Goal: Information Seeking & Learning: Learn about a topic

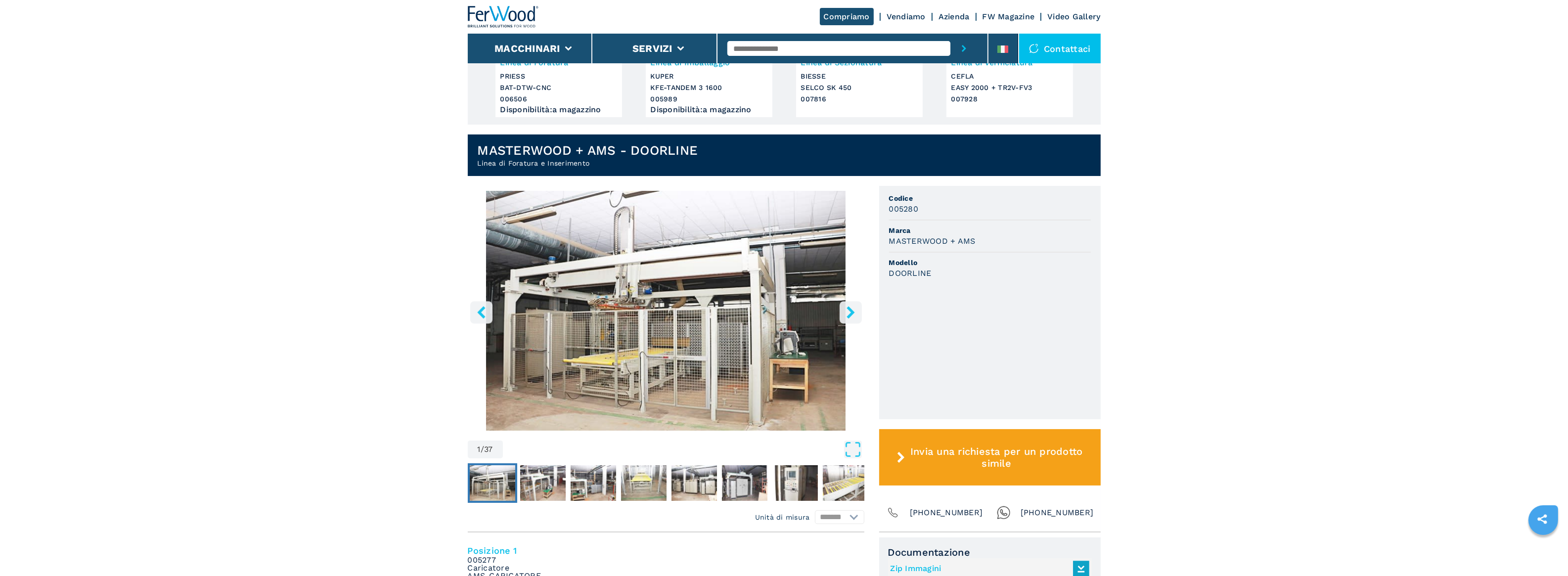
scroll to position [186, 0]
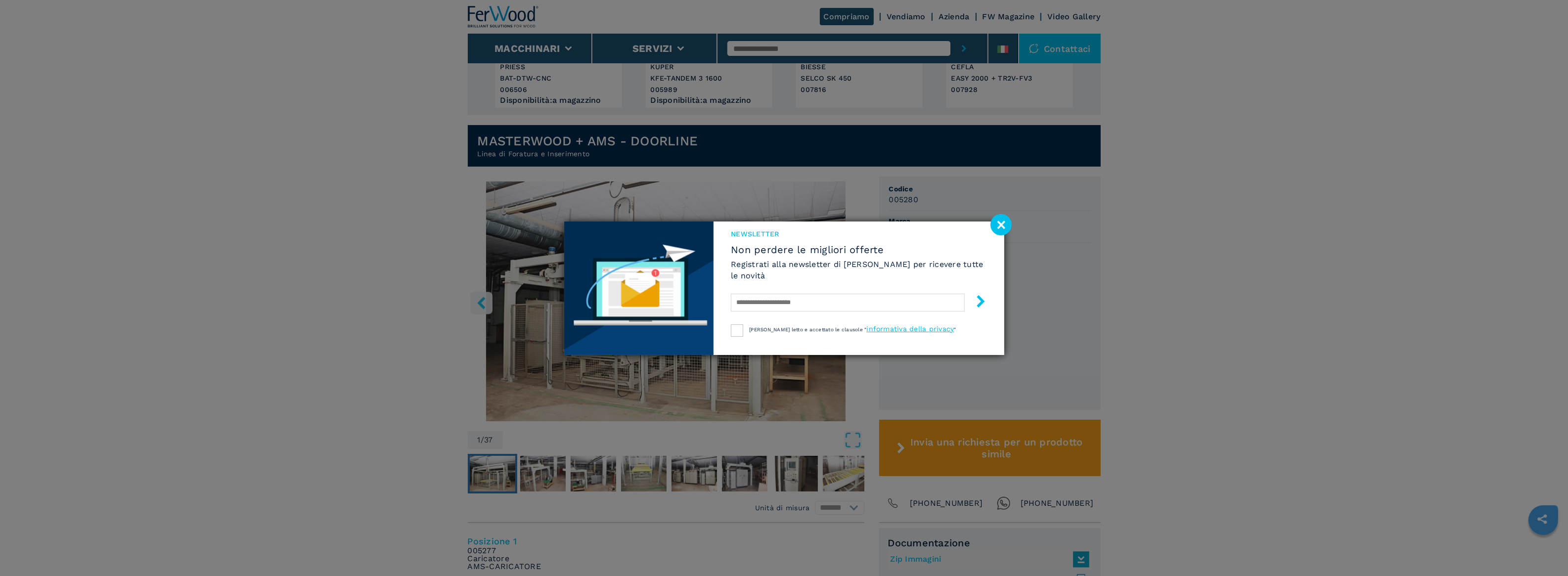
click at [984, 223] on div "NEWSLETTER Non perdere le migliori offerte Registrati alla newsletter di [PERSO…" at bounding box center [858, 273] width 290 height 104
click at [998, 223] on image at bounding box center [1001, 225] width 21 height 21
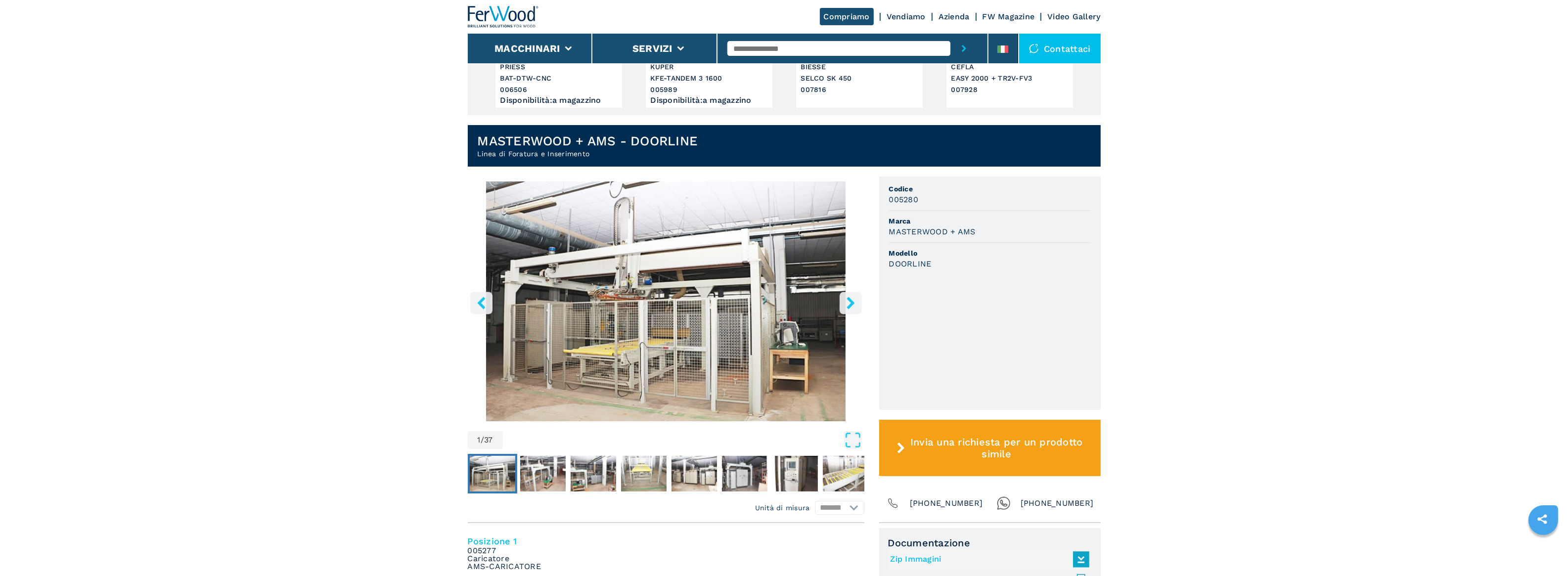
click at [855, 306] on icon "right-button" at bounding box center [851, 303] width 12 height 12
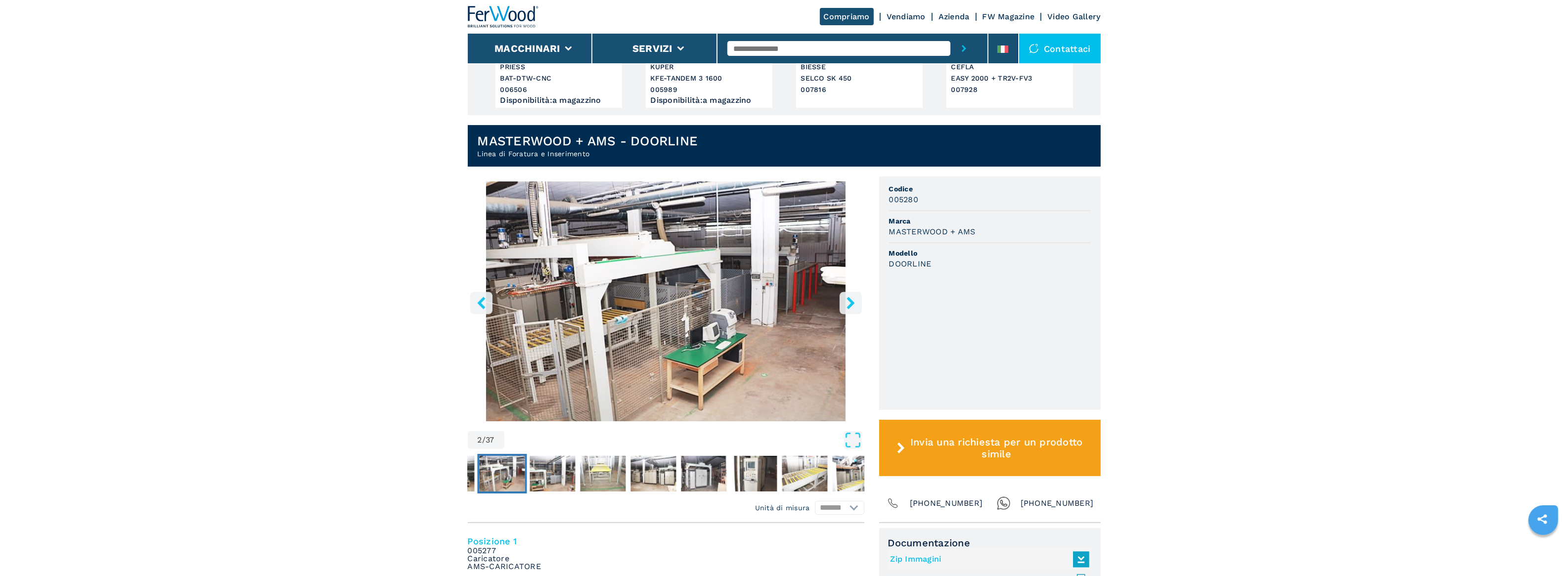
click at [855, 306] on icon "right-button" at bounding box center [851, 303] width 12 height 12
click at [852, 303] on icon "right-button" at bounding box center [850, 303] width 8 height 12
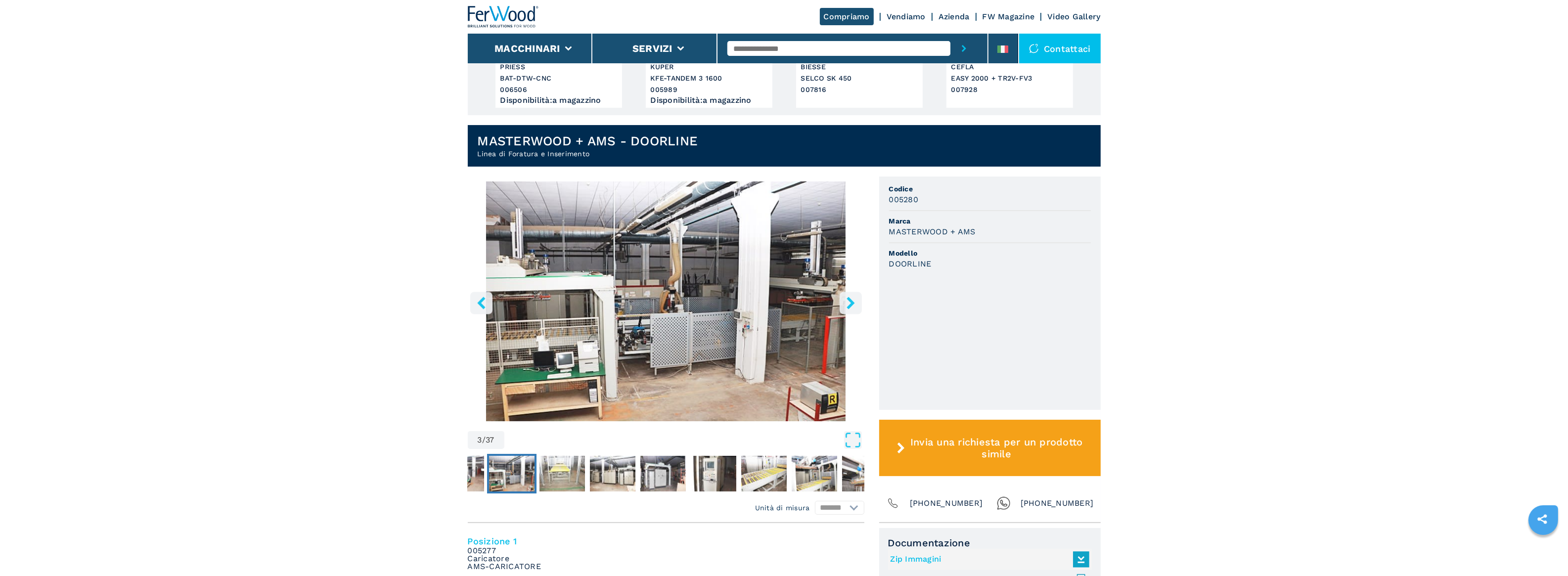
click at [852, 303] on icon "right-button" at bounding box center [850, 303] width 8 height 12
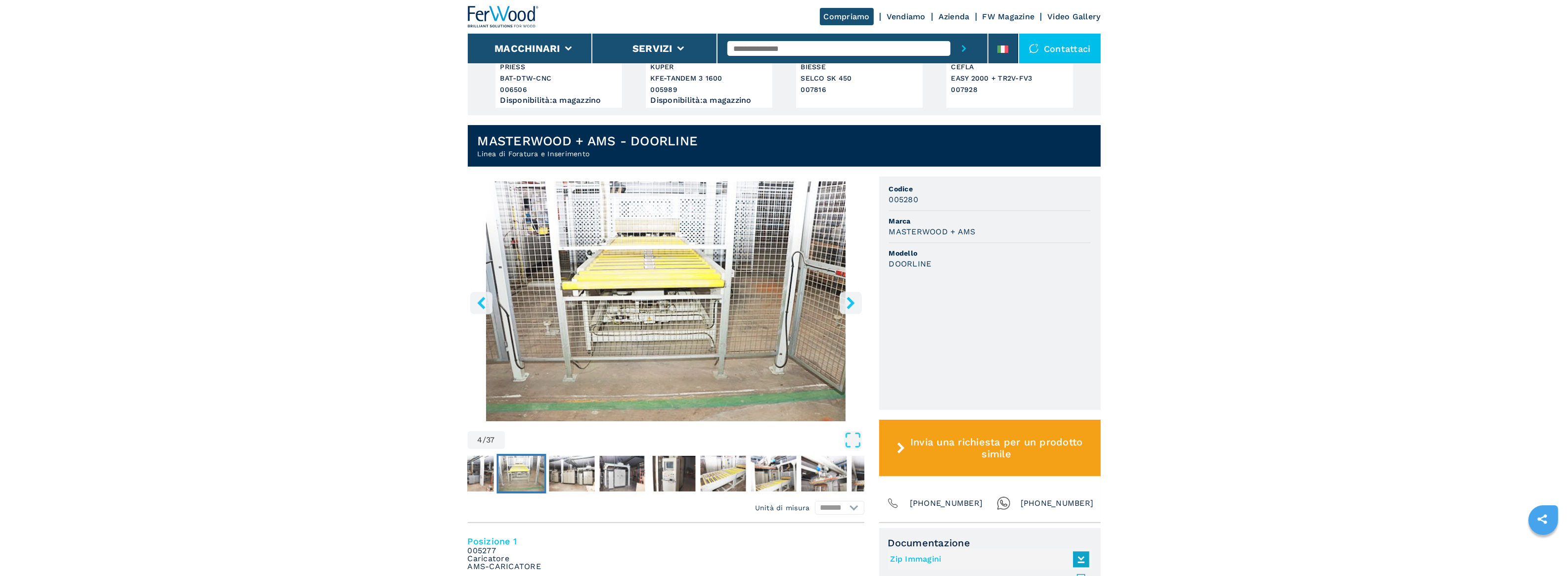
click at [852, 303] on icon "right-button" at bounding box center [850, 303] width 8 height 12
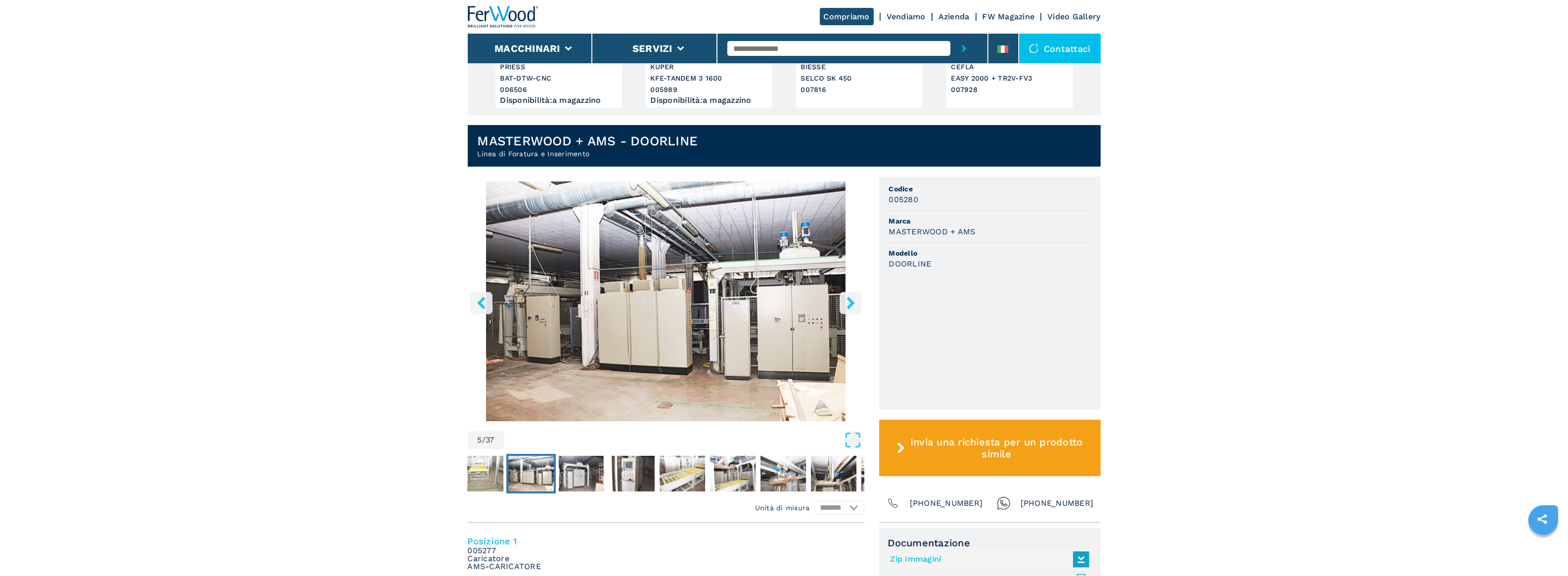
click at [852, 303] on icon "right-button" at bounding box center [850, 303] width 8 height 12
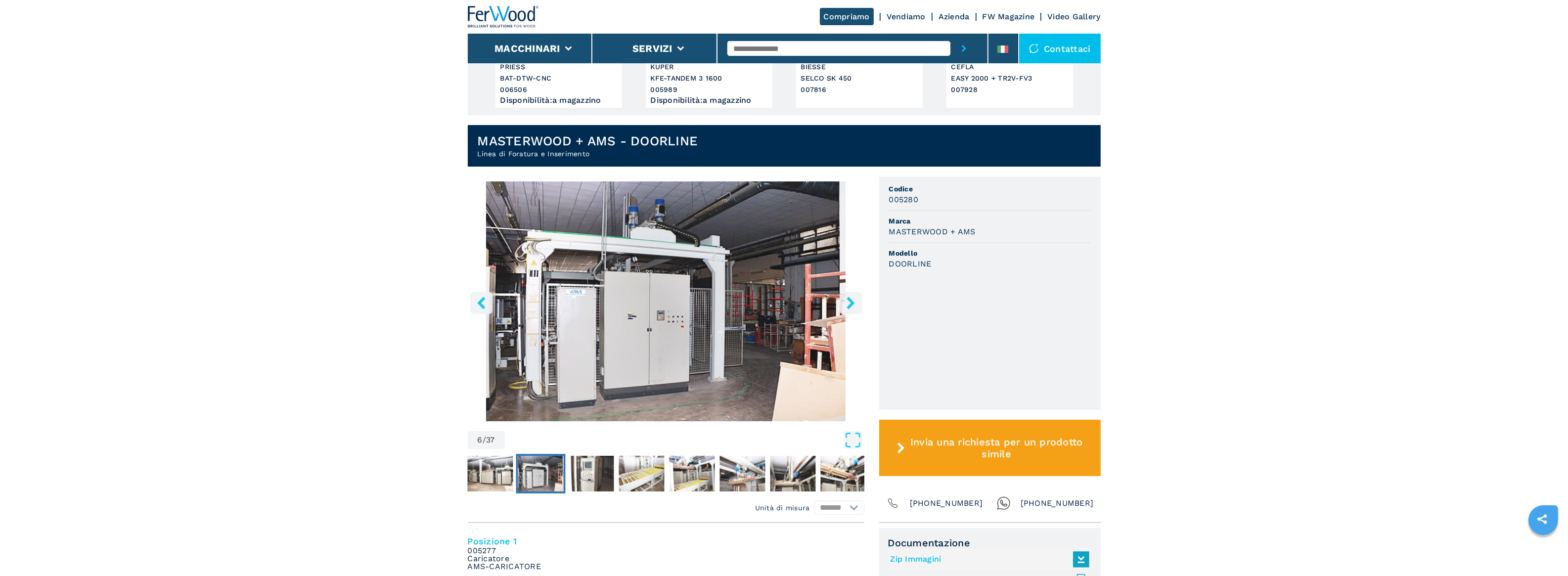
click at [852, 303] on icon "right-button" at bounding box center [850, 303] width 8 height 12
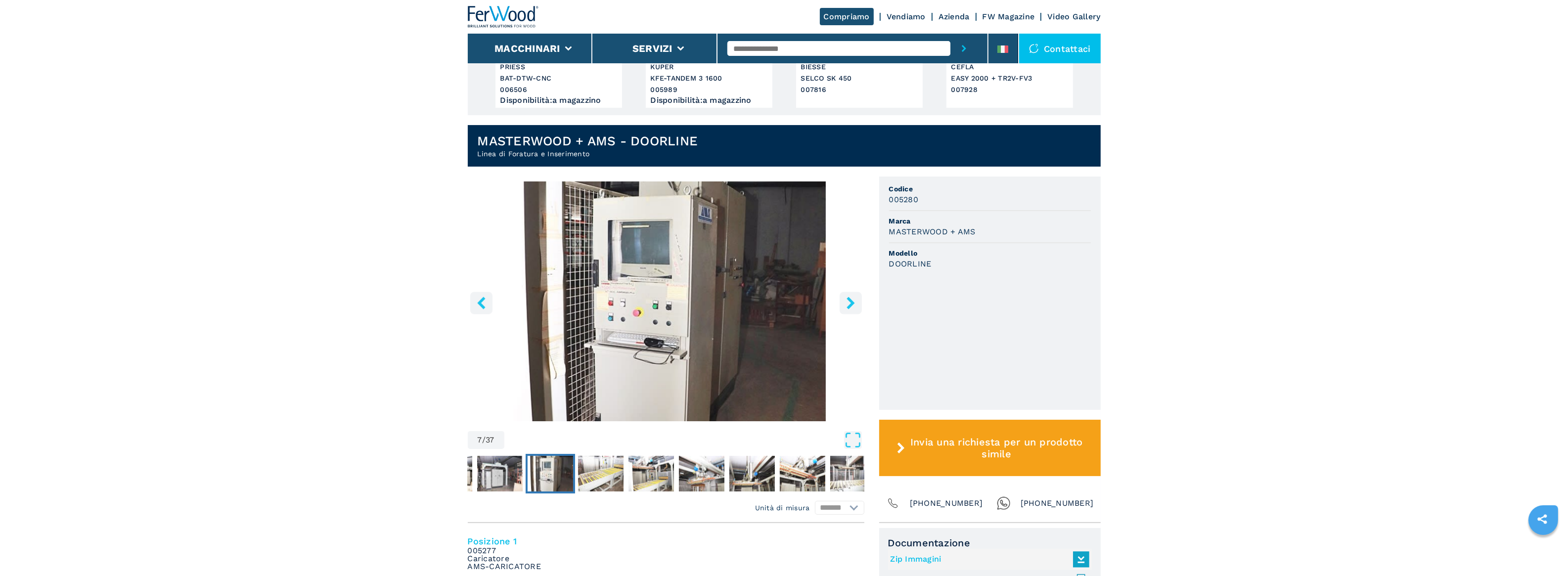
click at [852, 303] on icon "right-button" at bounding box center [850, 303] width 8 height 12
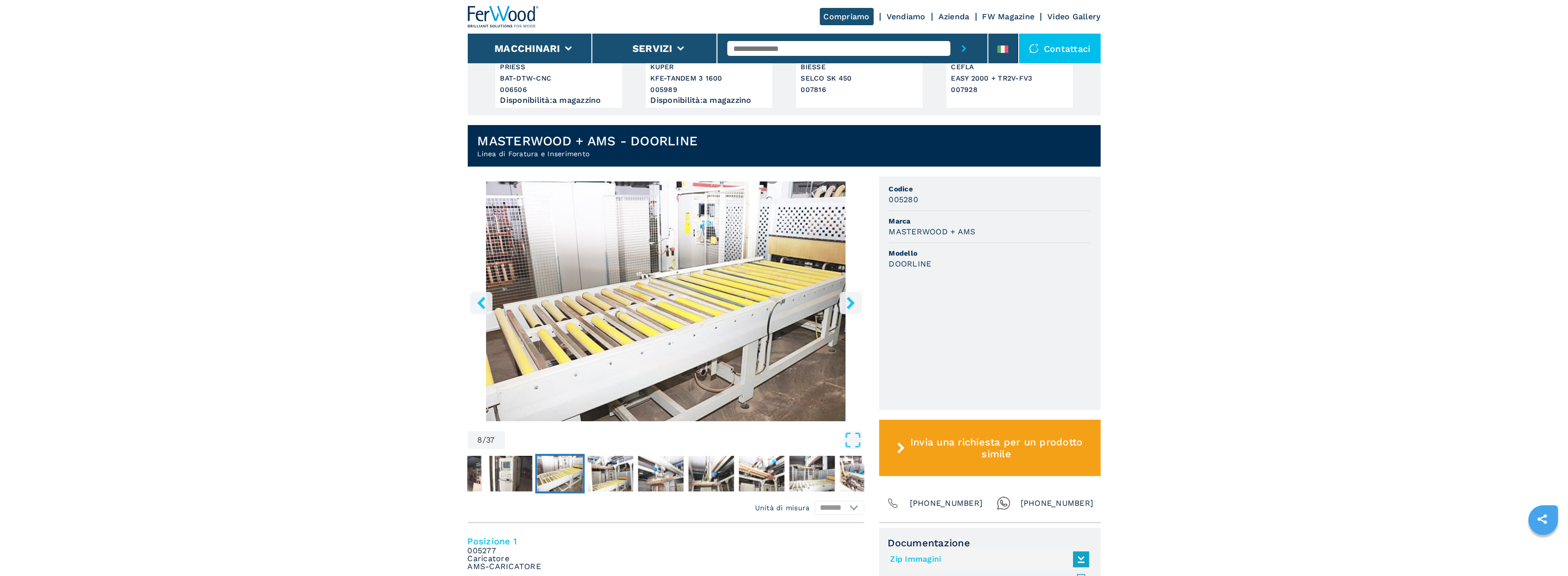
click at [852, 303] on icon "right-button" at bounding box center [850, 303] width 8 height 12
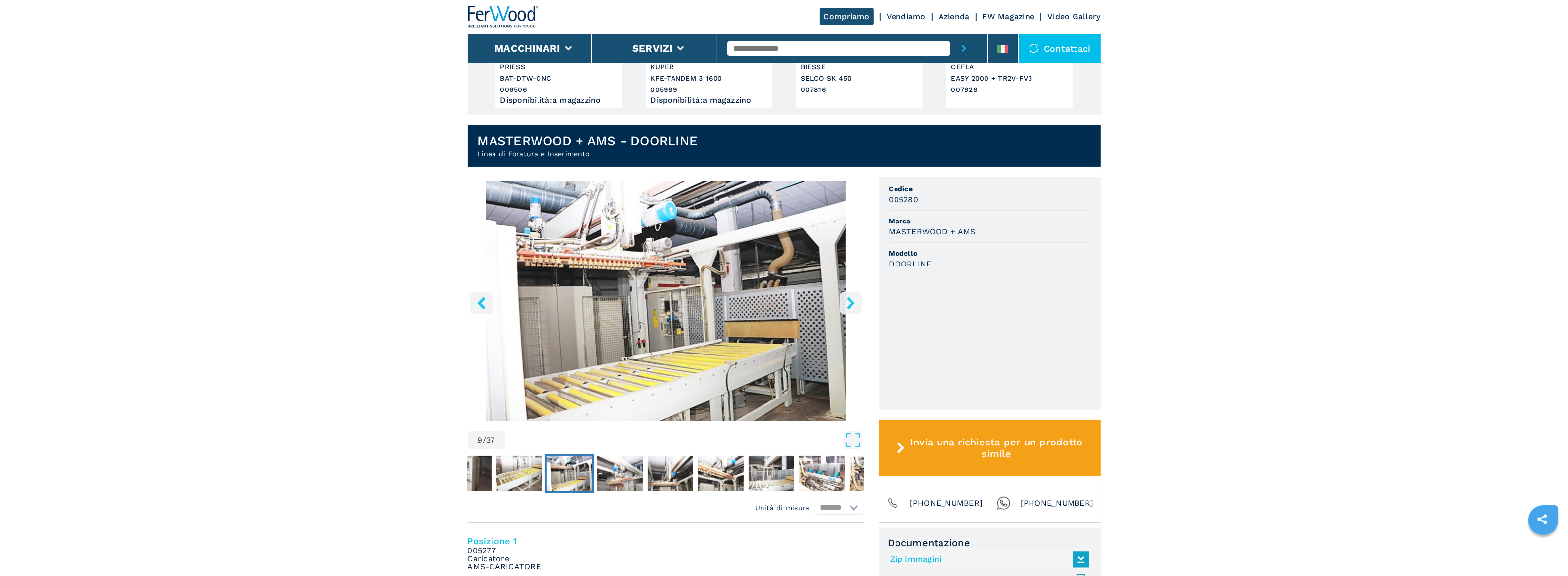
click at [852, 303] on icon "right-button" at bounding box center [850, 303] width 8 height 12
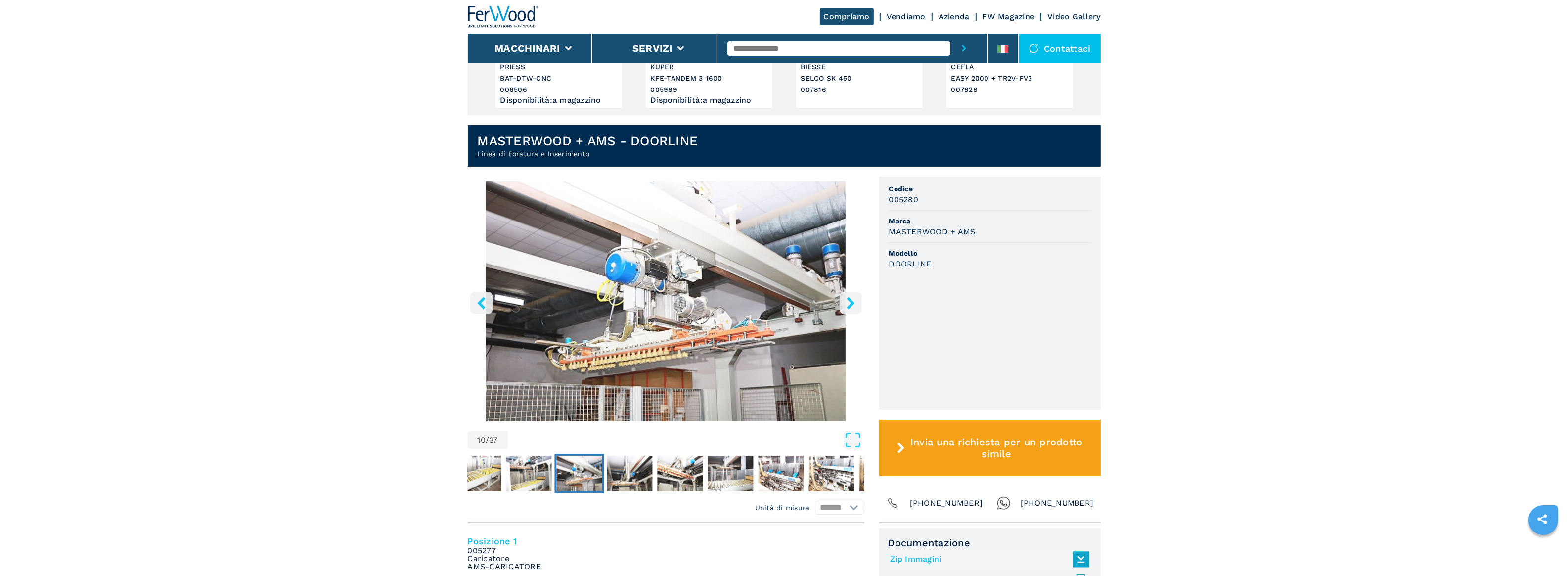
click at [852, 303] on icon "right-button" at bounding box center [850, 303] width 8 height 12
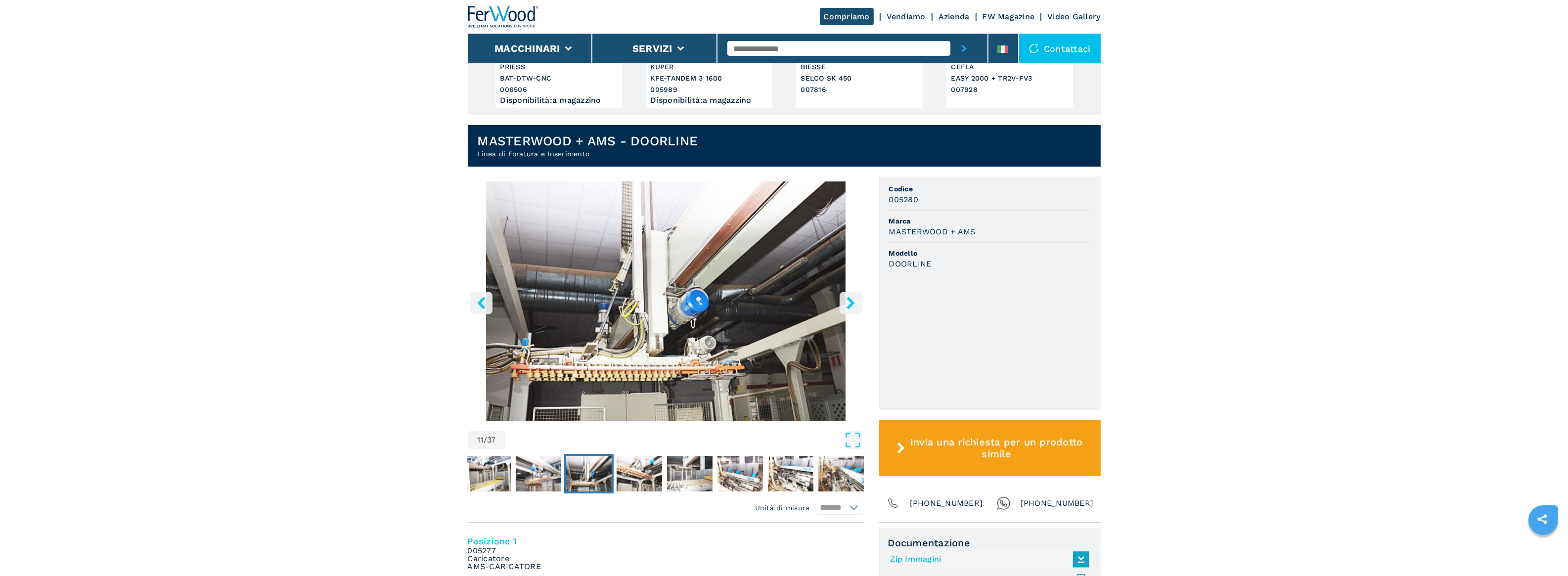
click at [852, 303] on icon "right-button" at bounding box center [850, 303] width 8 height 12
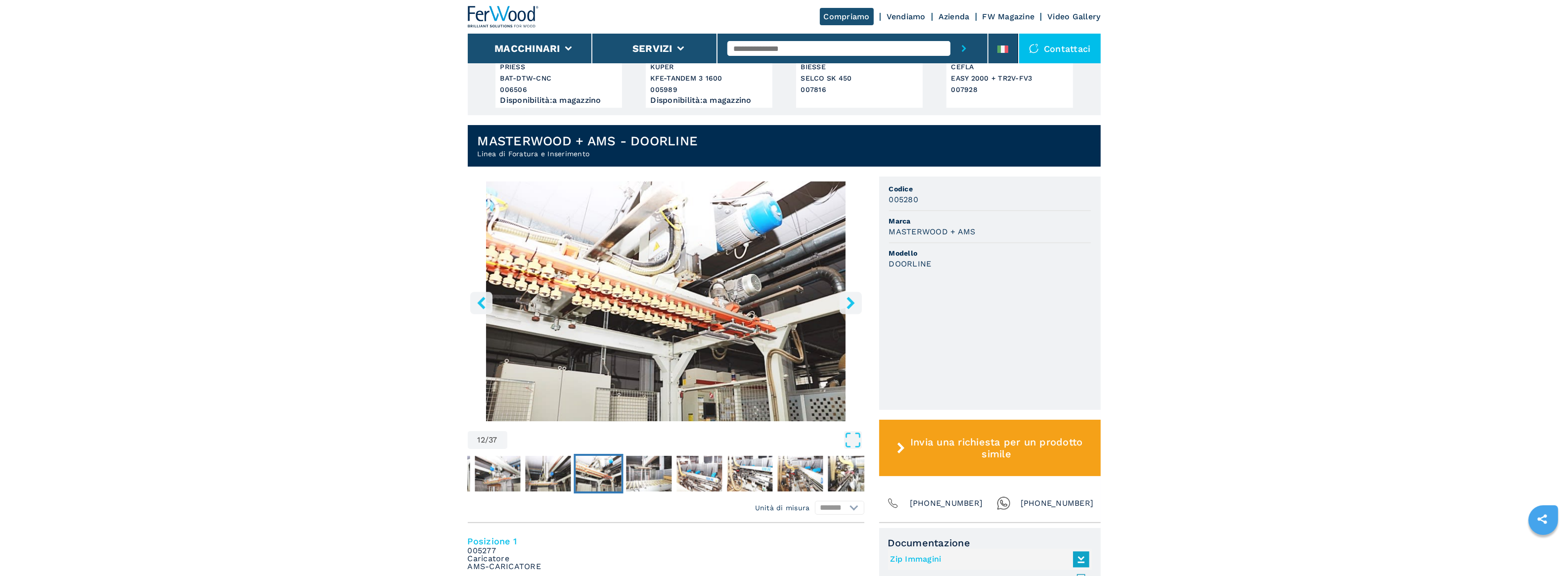
click at [852, 303] on icon "right-button" at bounding box center [850, 303] width 8 height 12
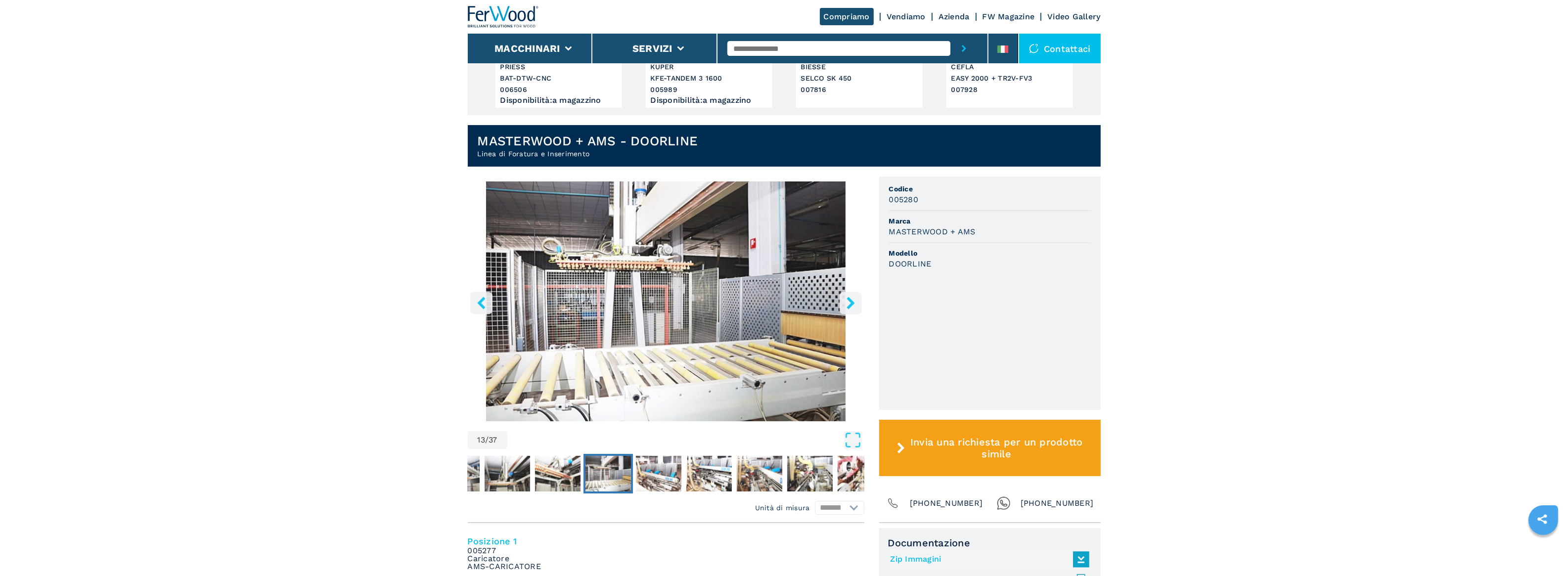
click at [852, 303] on icon "right-button" at bounding box center [850, 303] width 8 height 12
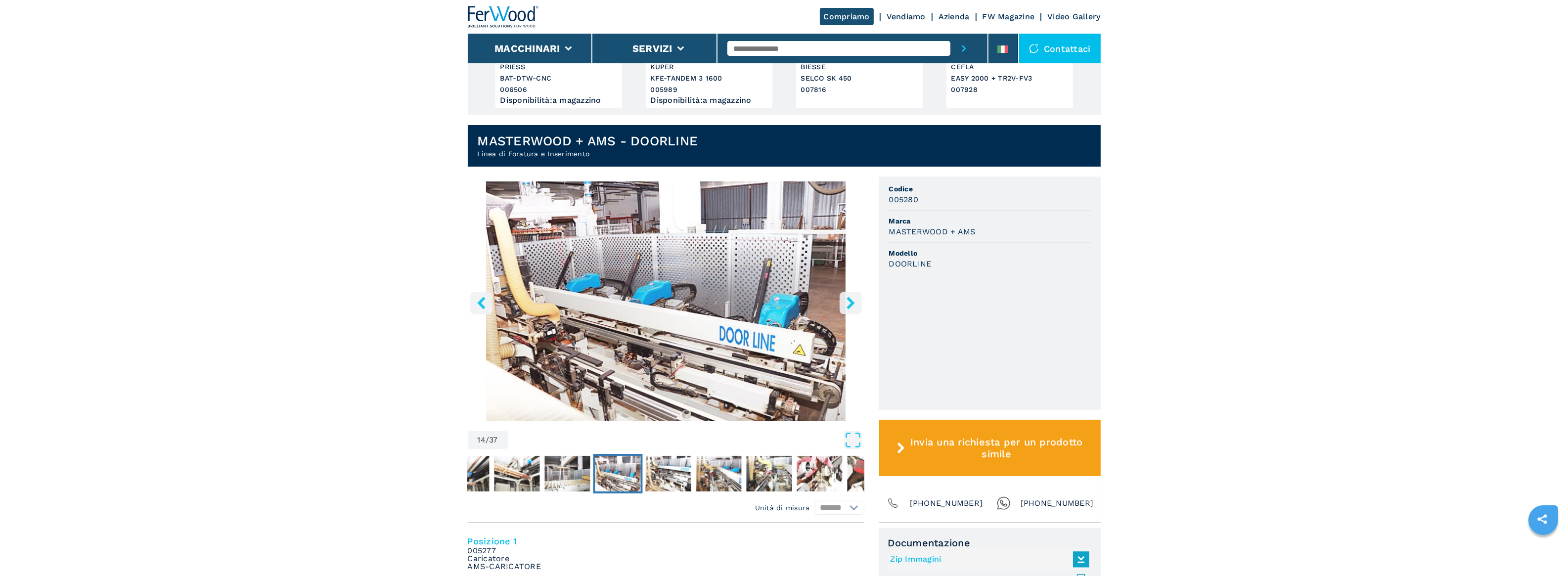
click at [852, 303] on icon "right-button" at bounding box center [850, 303] width 8 height 12
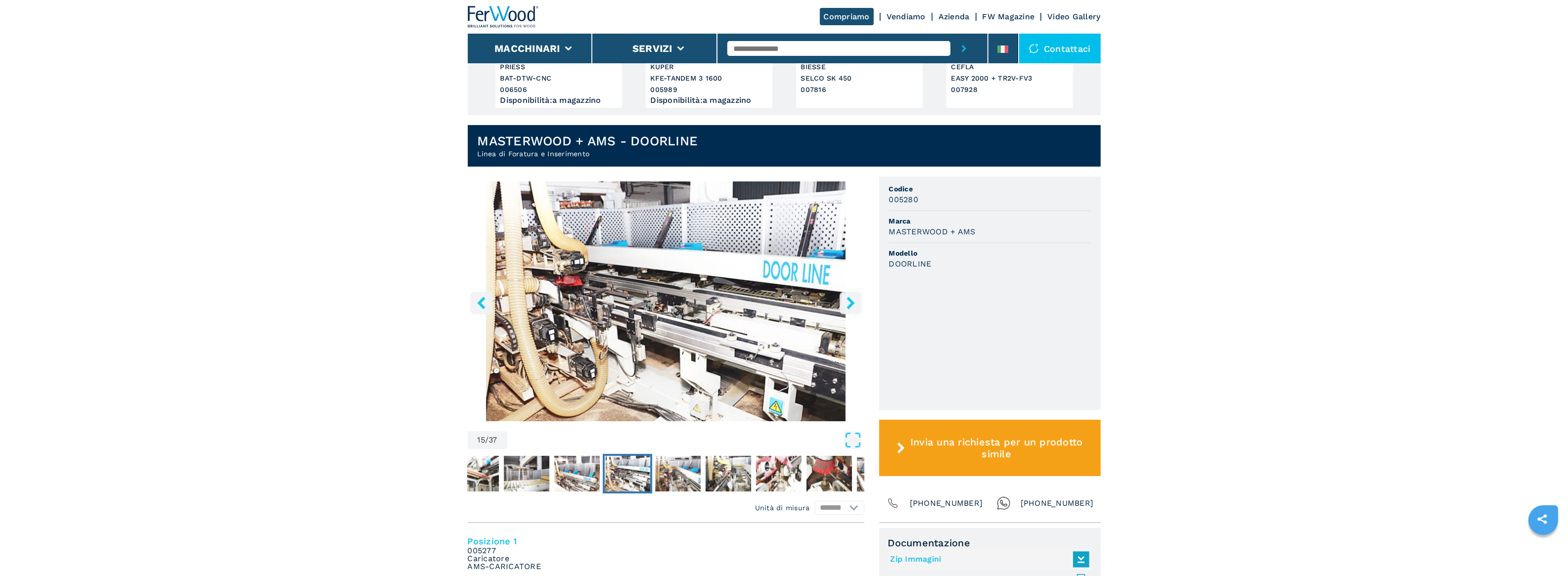
click at [852, 303] on icon "right-button" at bounding box center [850, 303] width 8 height 12
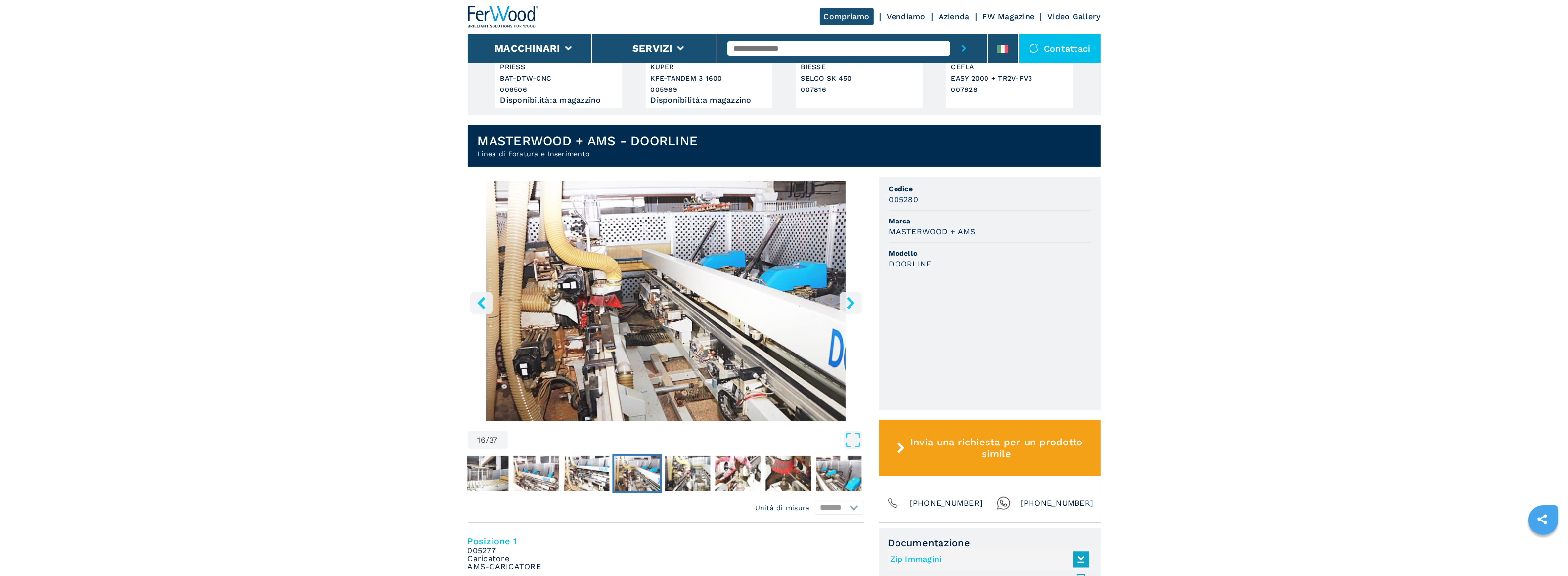
click at [852, 303] on icon "right-button" at bounding box center [850, 303] width 8 height 12
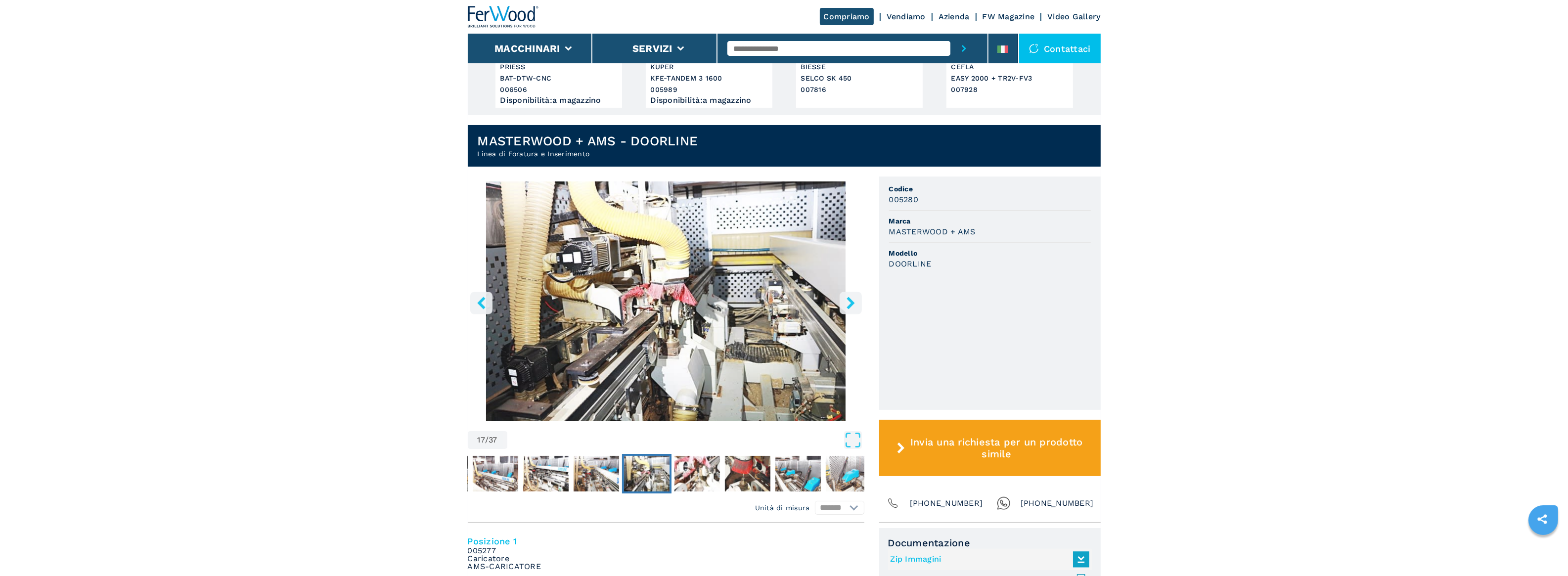
click at [852, 303] on icon "right-button" at bounding box center [850, 303] width 8 height 12
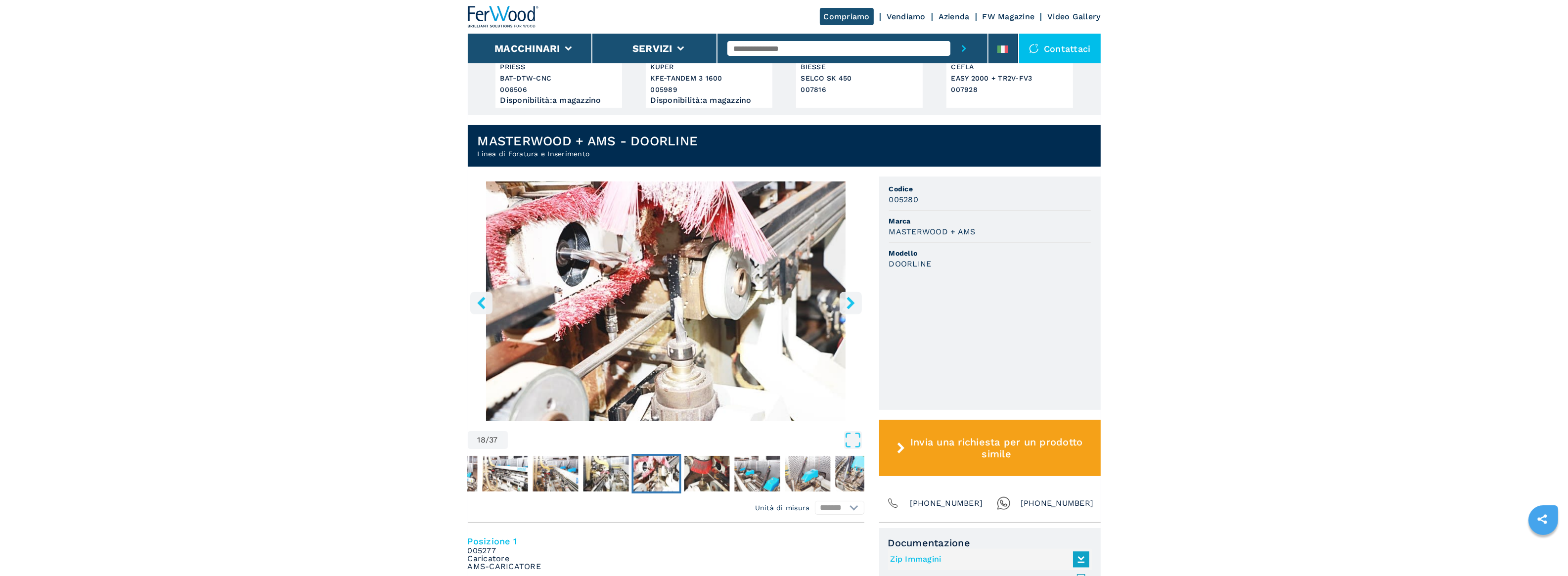
click at [852, 303] on icon "right-button" at bounding box center [850, 303] width 8 height 12
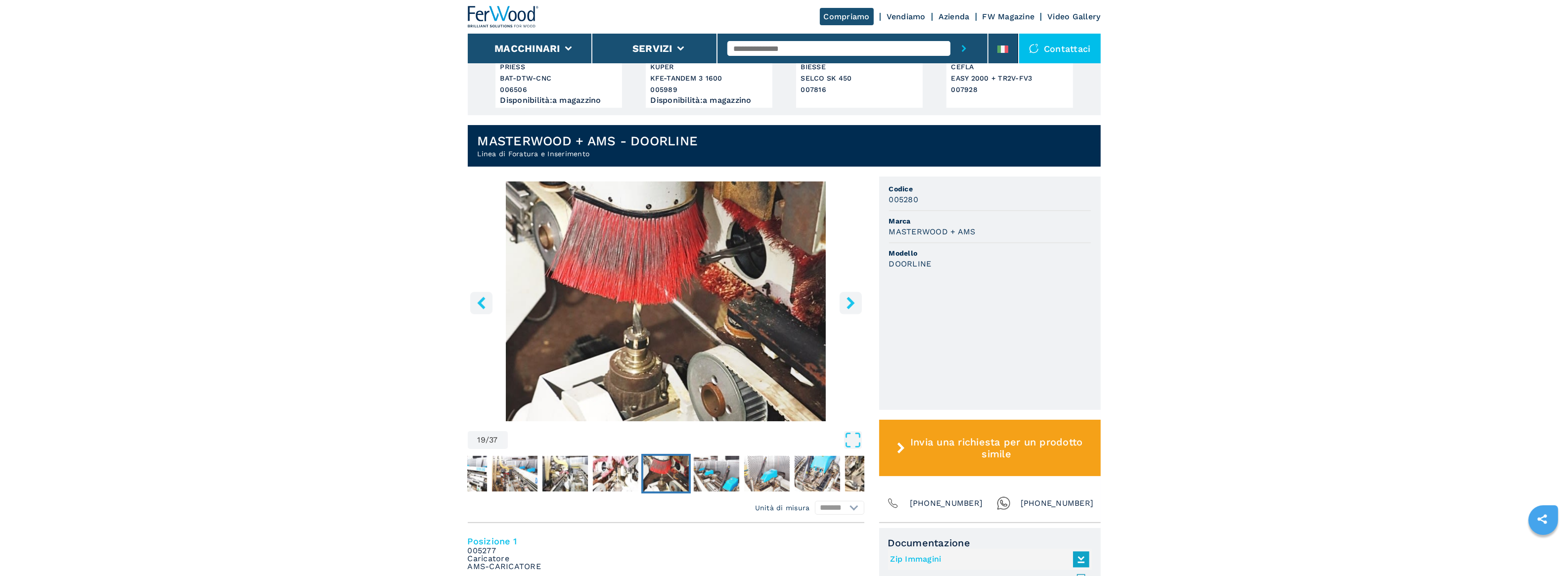
click at [852, 303] on icon "right-button" at bounding box center [850, 303] width 8 height 12
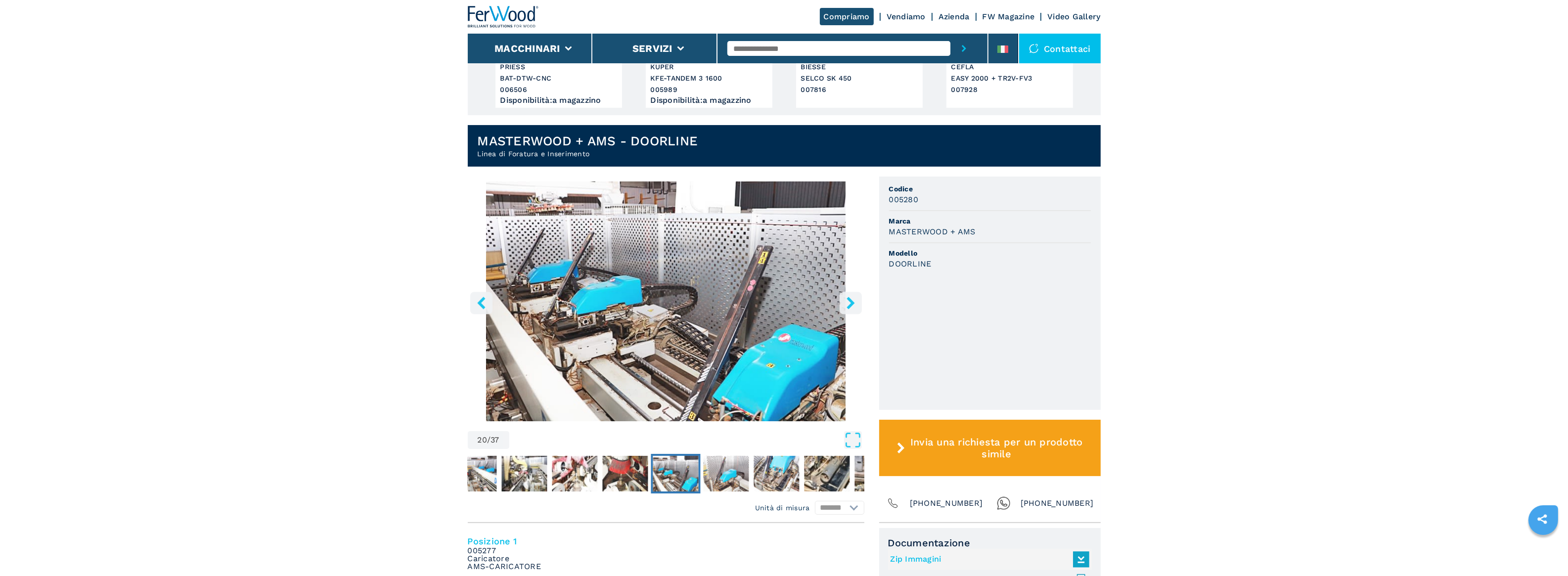
click at [852, 303] on icon "right-button" at bounding box center [850, 303] width 8 height 12
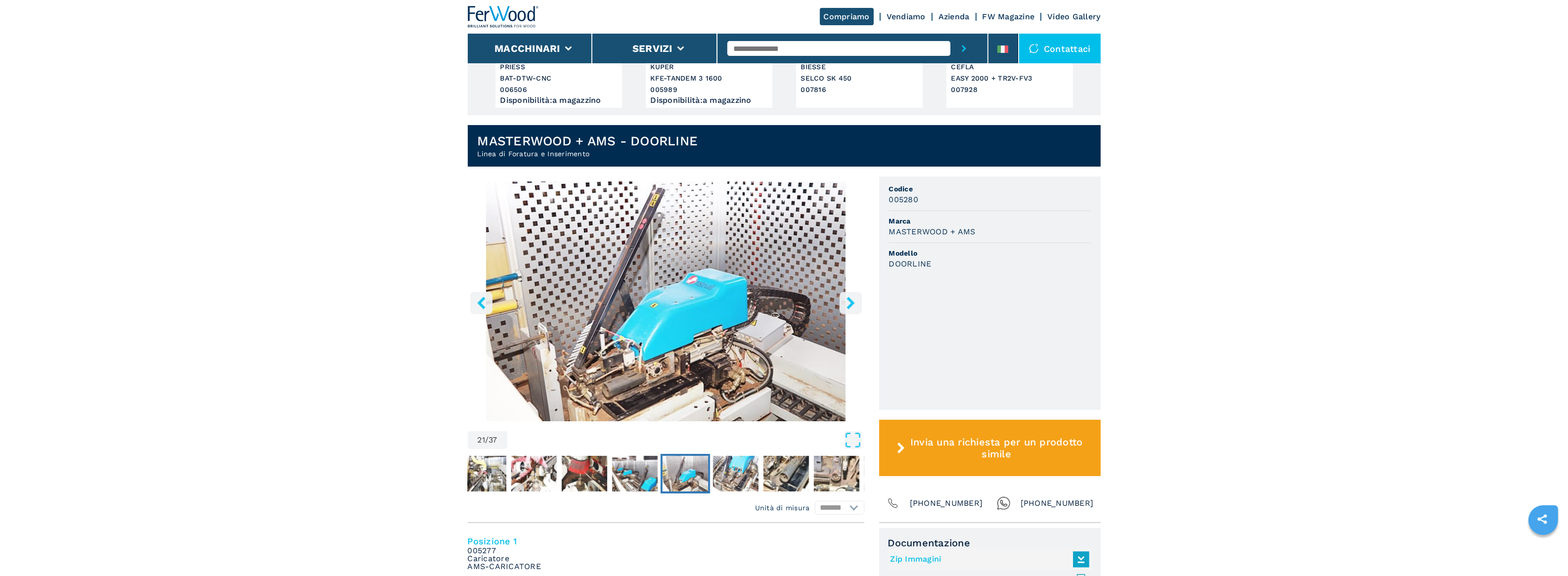
click at [852, 303] on icon "right-button" at bounding box center [850, 303] width 8 height 12
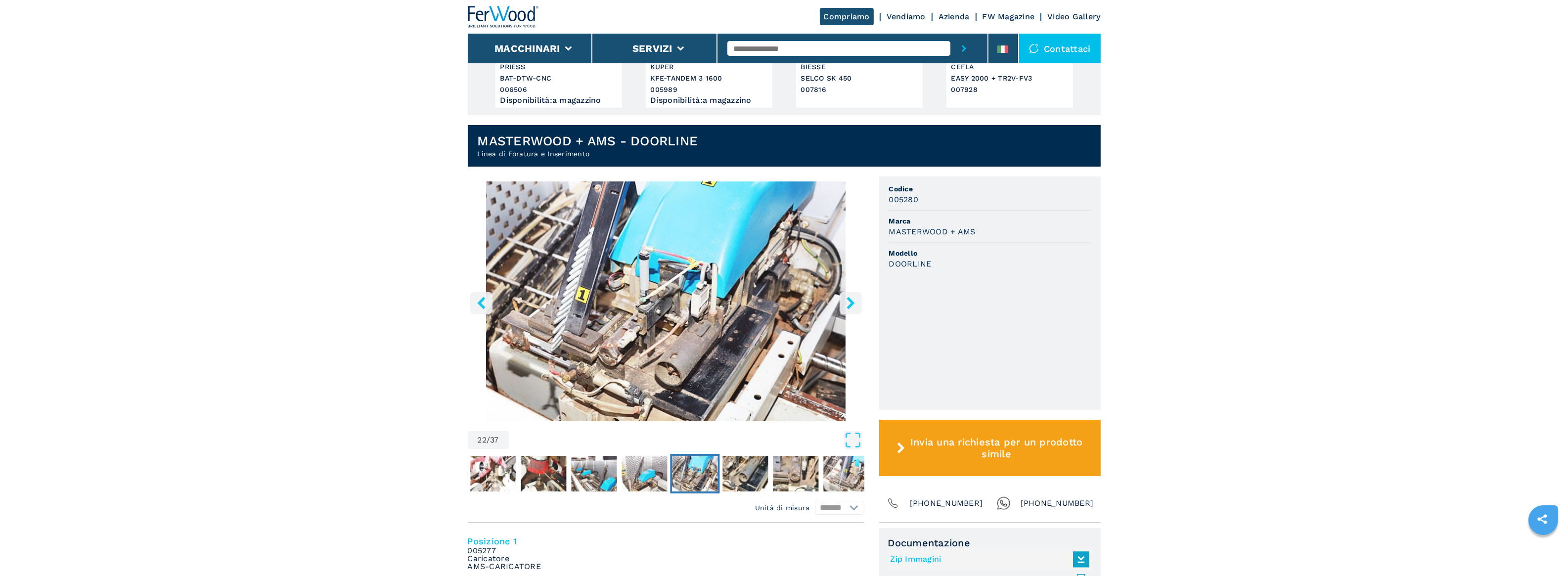
click at [852, 303] on icon "right-button" at bounding box center [850, 303] width 8 height 12
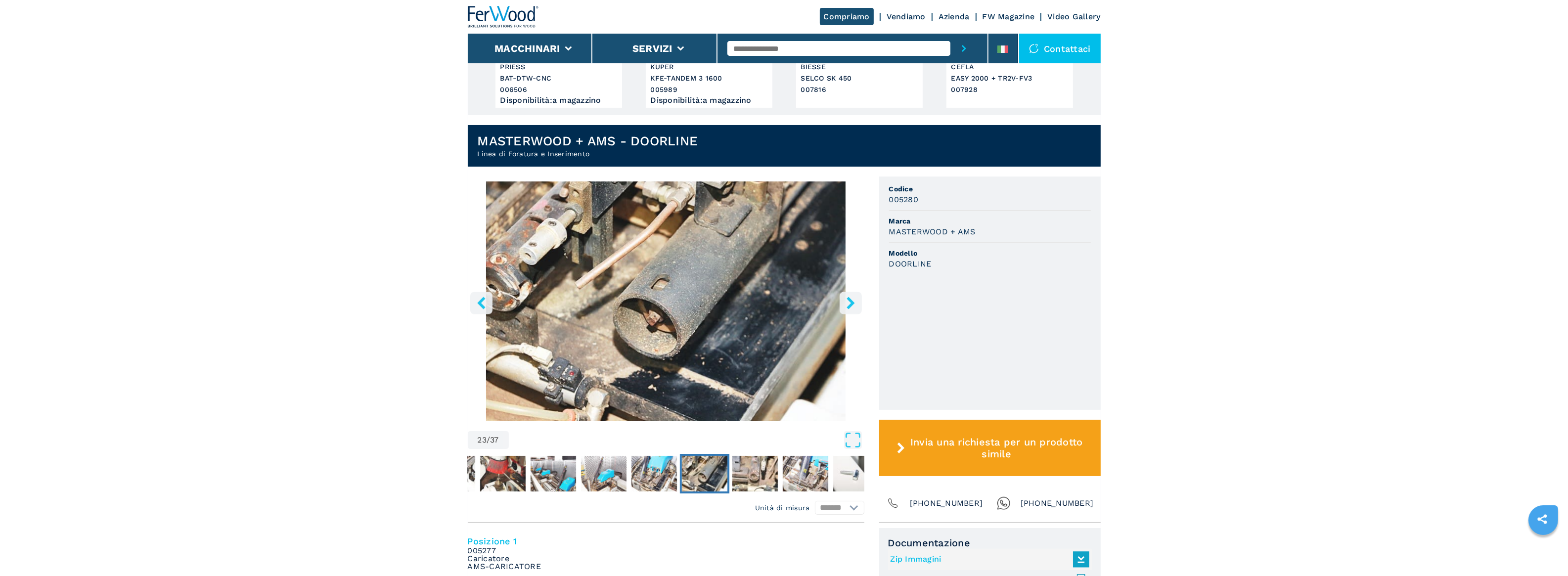
click at [852, 303] on icon "right-button" at bounding box center [850, 303] width 8 height 12
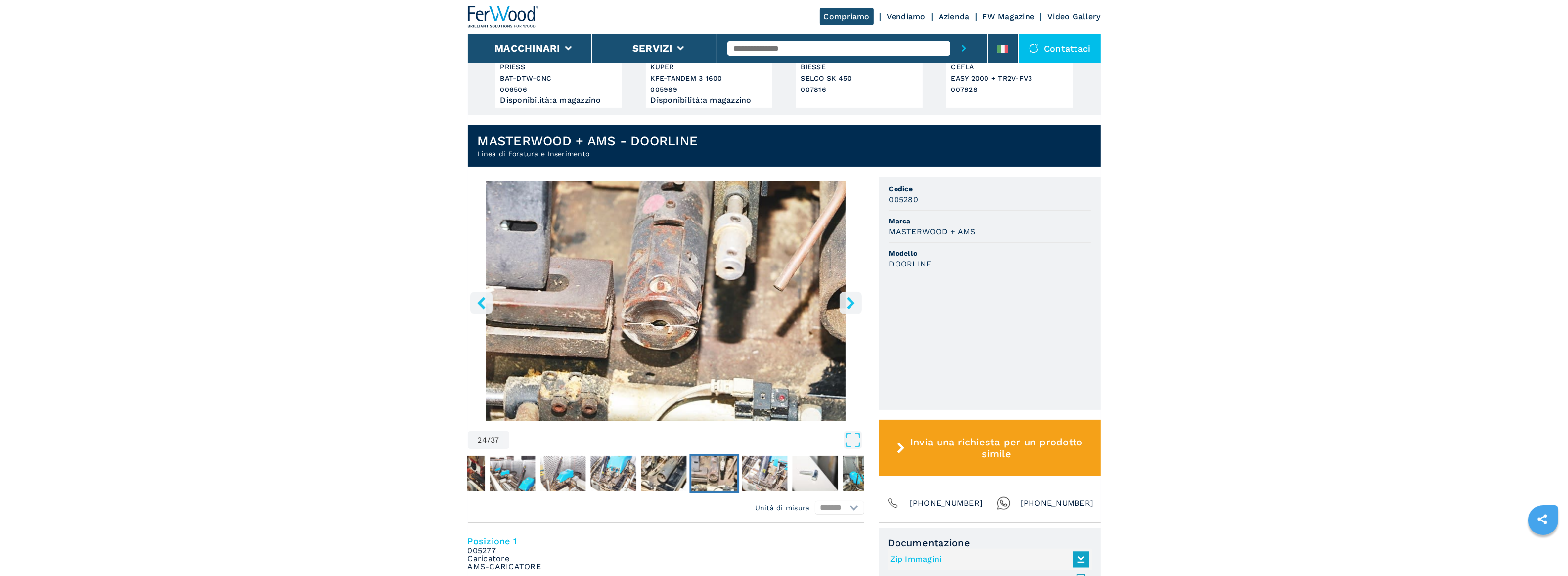
click at [852, 303] on icon "right-button" at bounding box center [850, 303] width 8 height 12
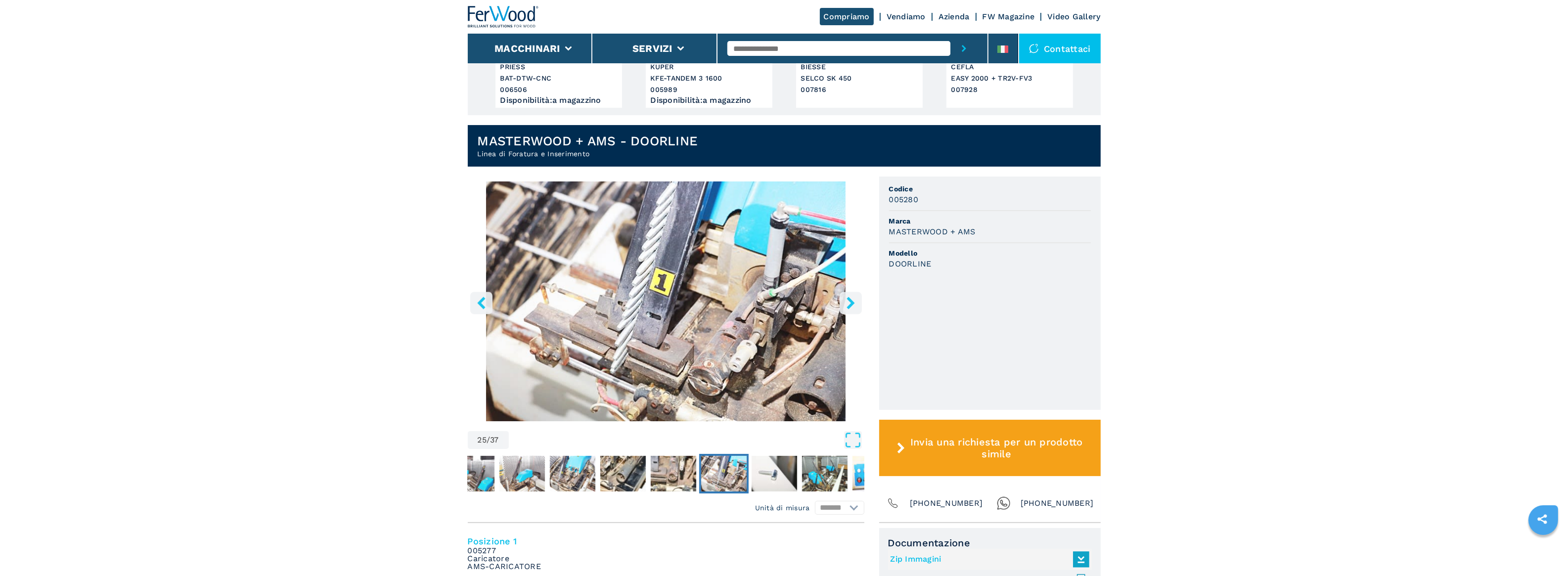
click at [852, 303] on icon "right-button" at bounding box center [850, 303] width 8 height 12
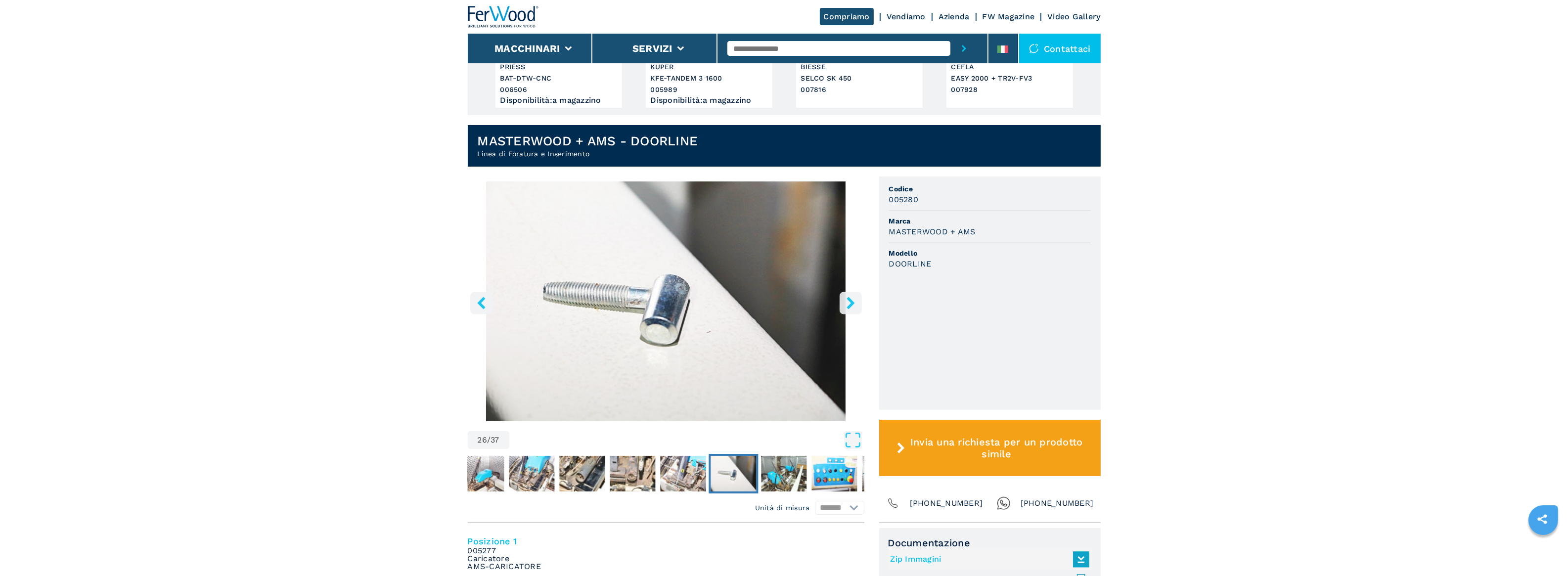
click at [852, 303] on icon "right-button" at bounding box center [850, 303] width 8 height 12
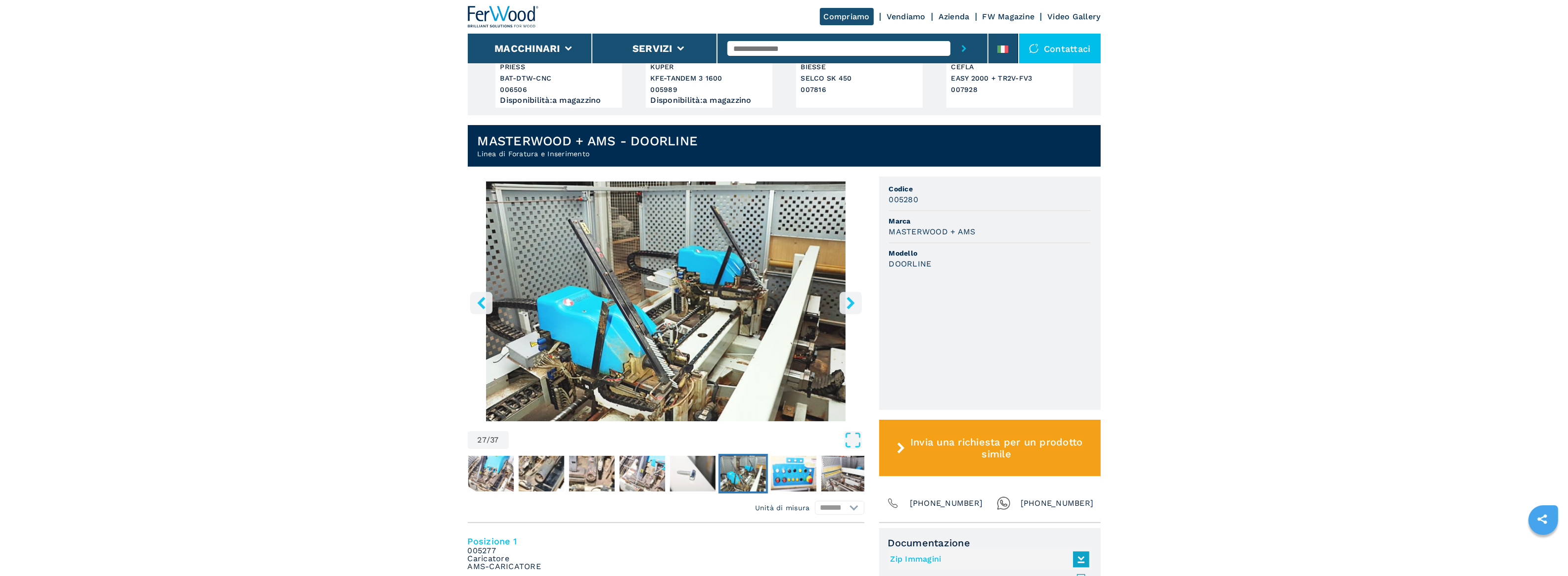
click at [852, 303] on icon "right-button" at bounding box center [850, 303] width 8 height 12
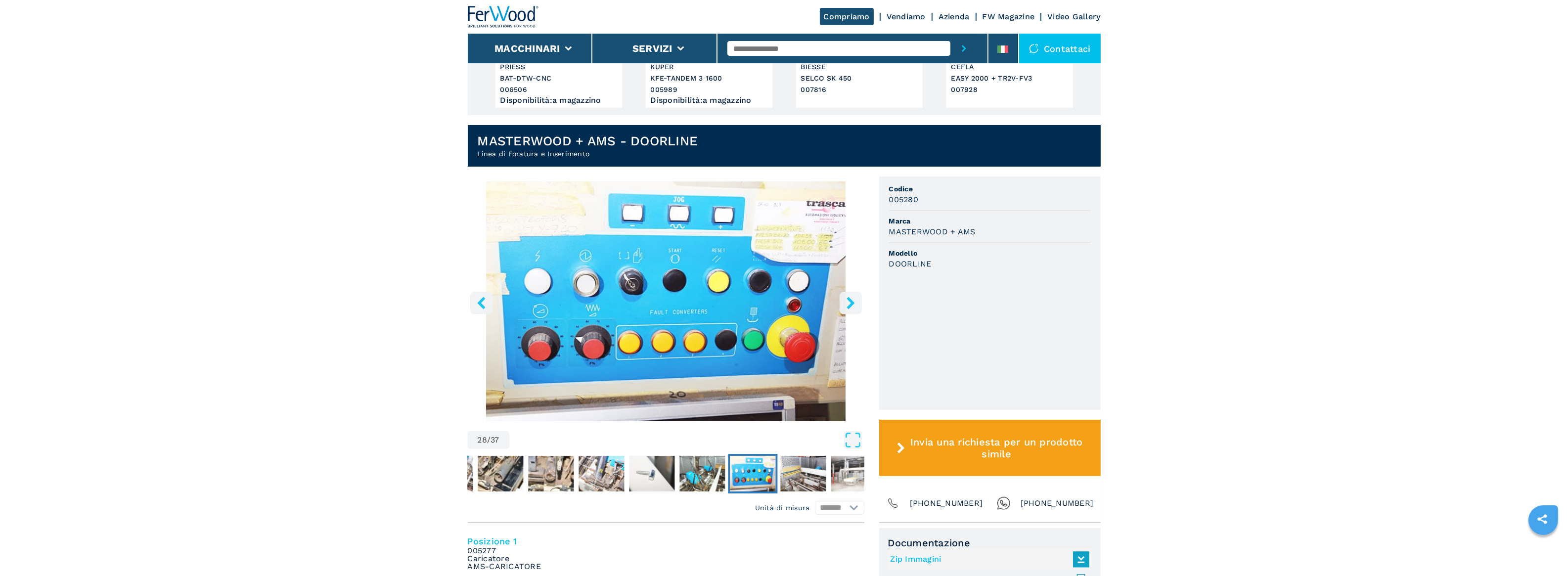
click at [852, 303] on icon "right-button" at bounding box center [850, 303] width 8 height 12
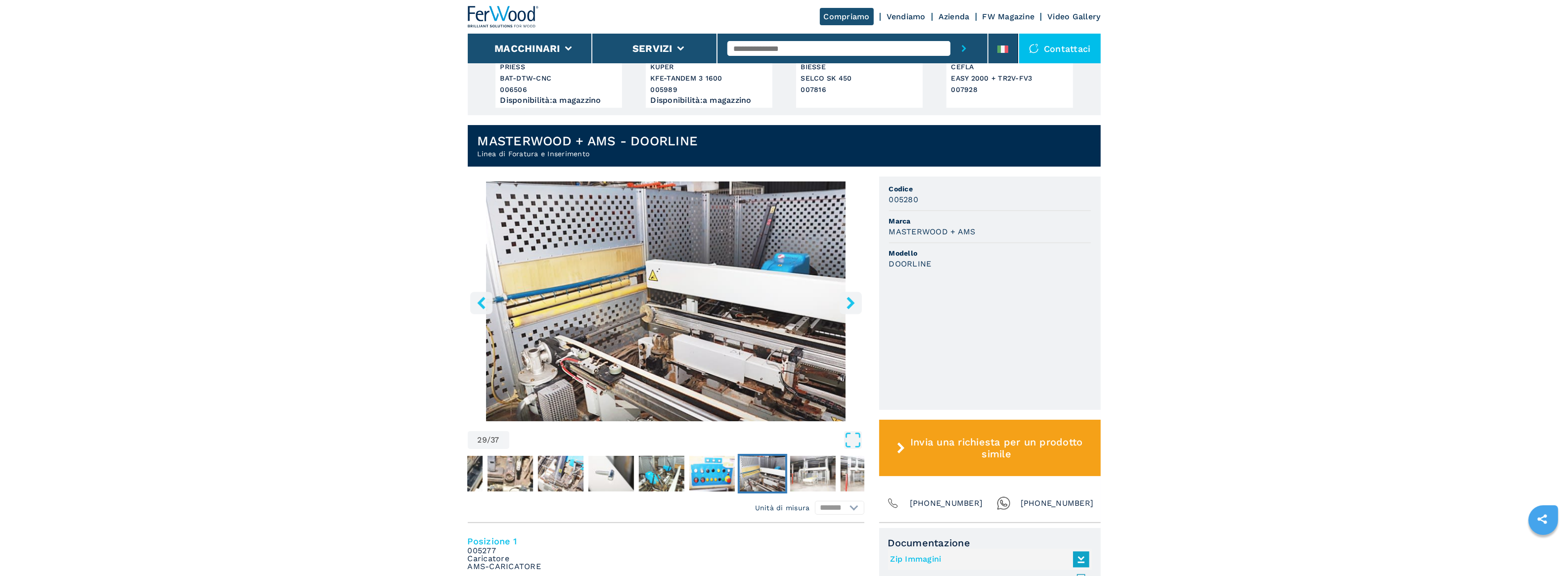
click at [475, 307] on button "left-button" at bounding box center [481, 303] width 23 height 23
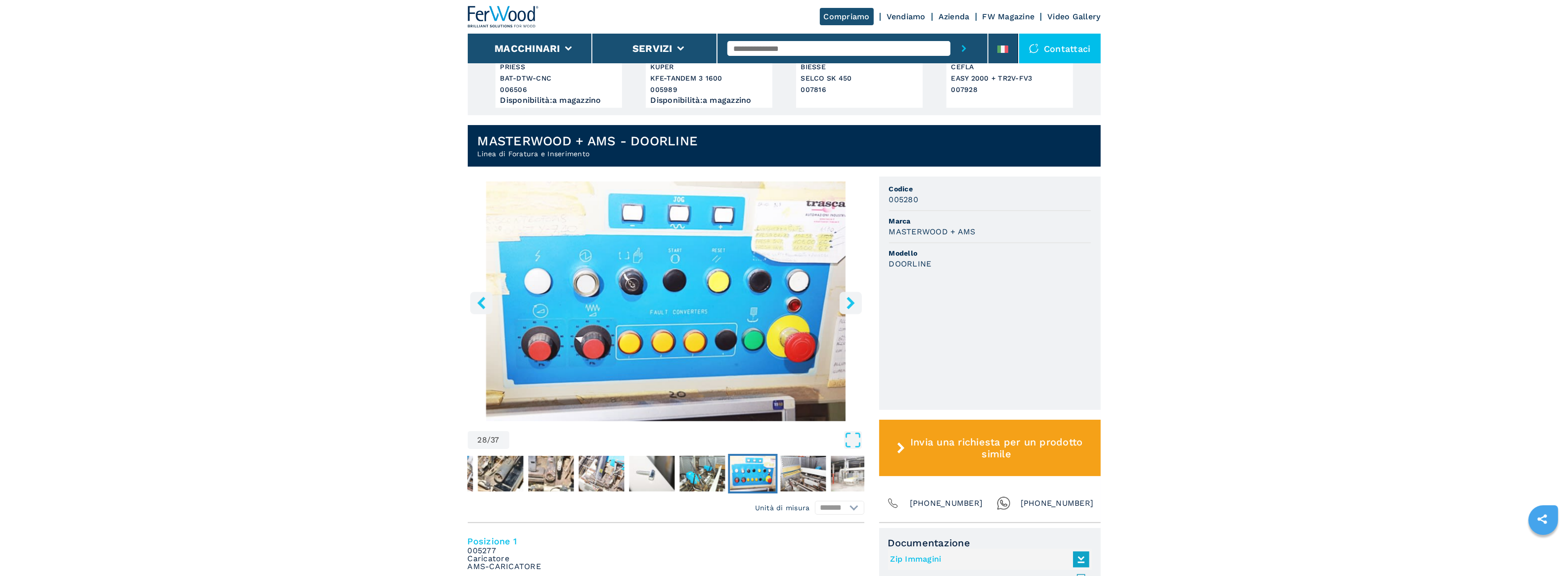
click at [851, 302] on icon "right-button" at bounding box center [850, 303] width 8 height 12
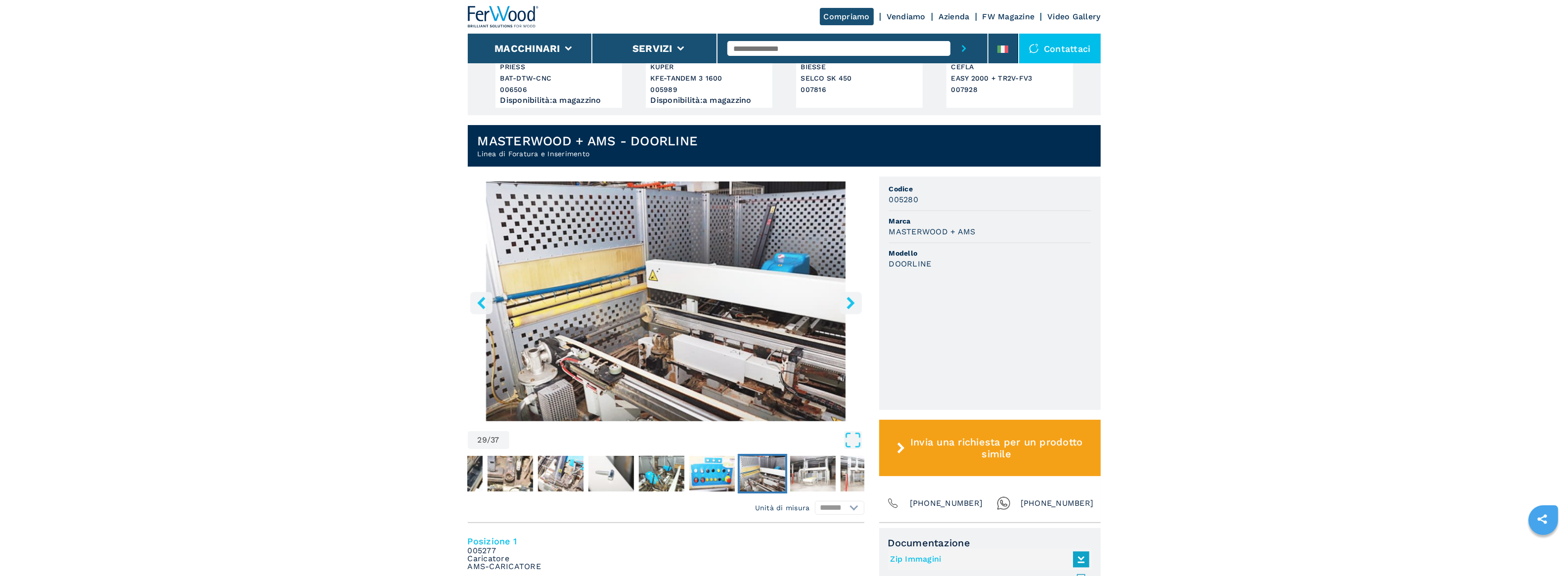
click at [851, 302] on icon "right-button" at bounding box center [850, 303] width 8 height 12
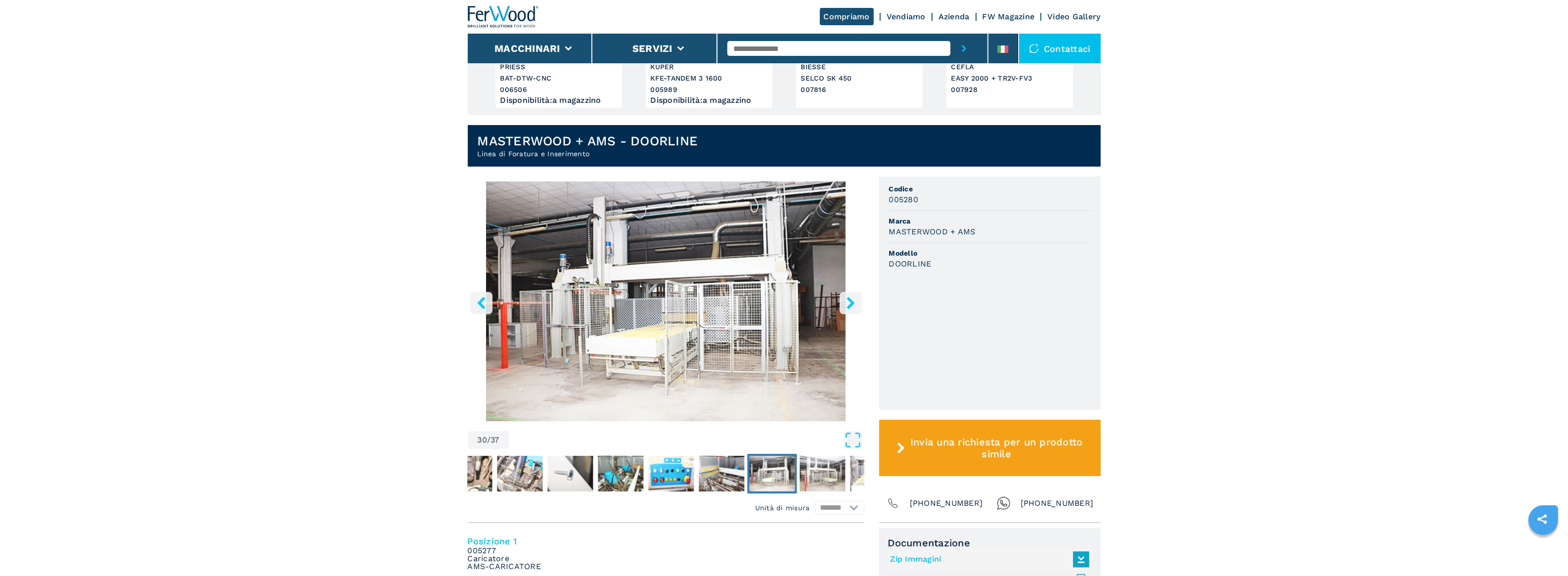
click at [851, 302] on icon "right-button" at bounding box center [850, 303] width 8 height 12
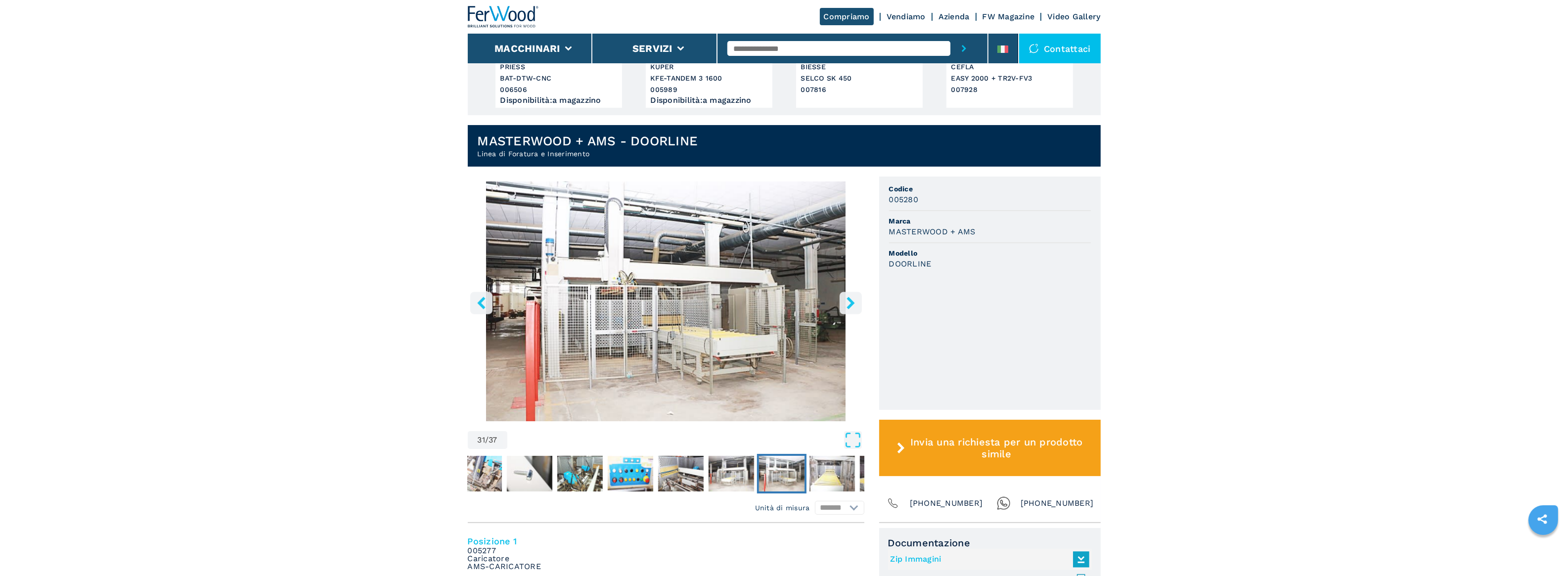
click at [851, 302] on icon "right-button" at bounding box center [850, 303] width 8 height 12
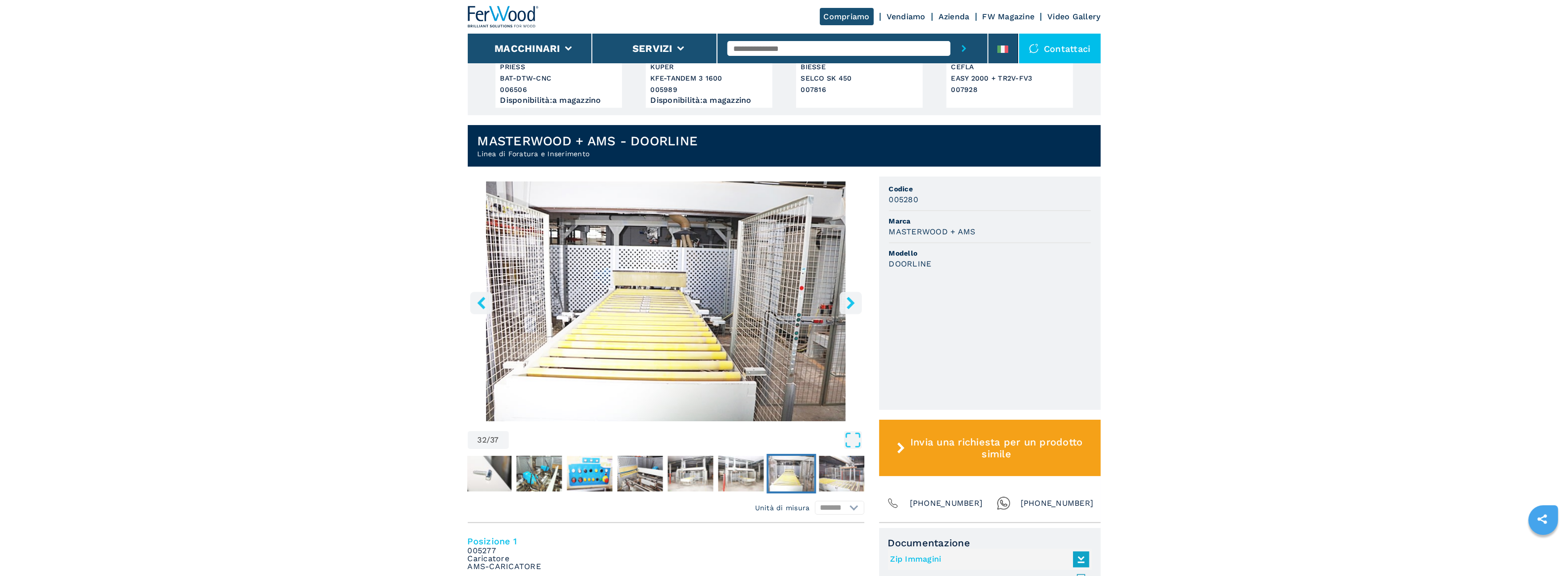
click at [851, 302] on icon "right-button" at bounding box center [850, 303] width 8 height 12
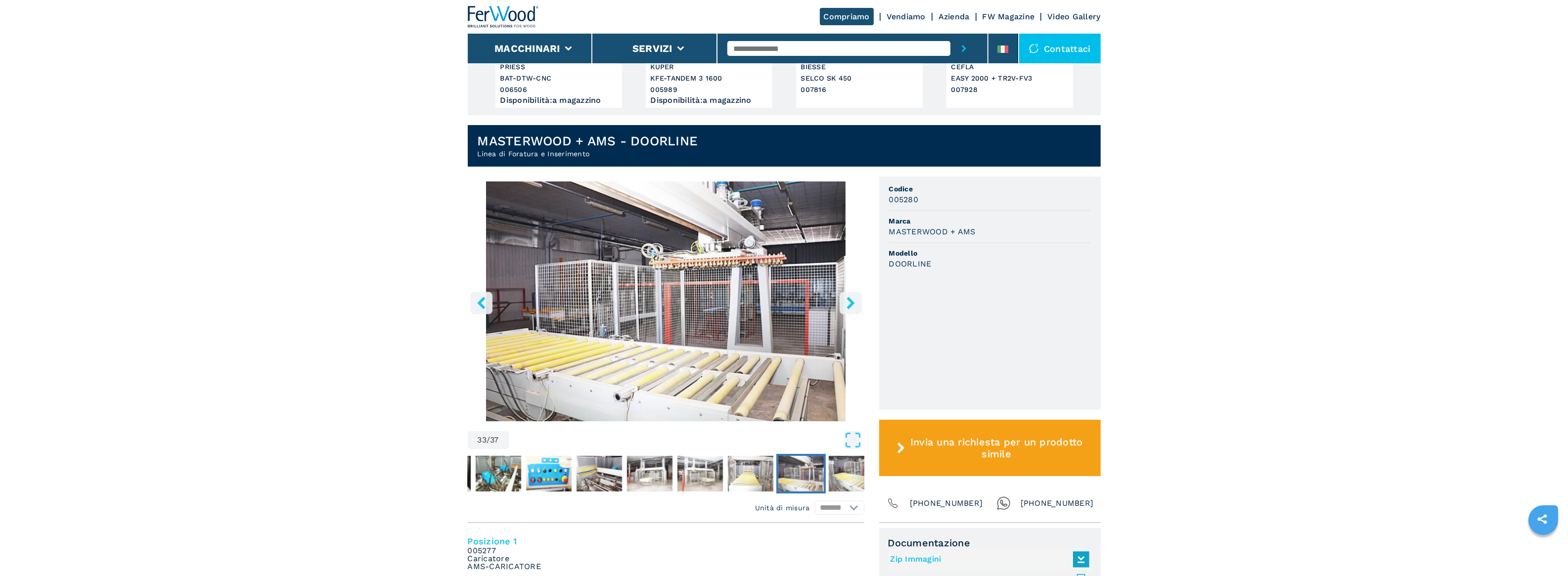
click at [851, 302] on icon "right-button" at bounding box center [850, 303] width 8 height 12
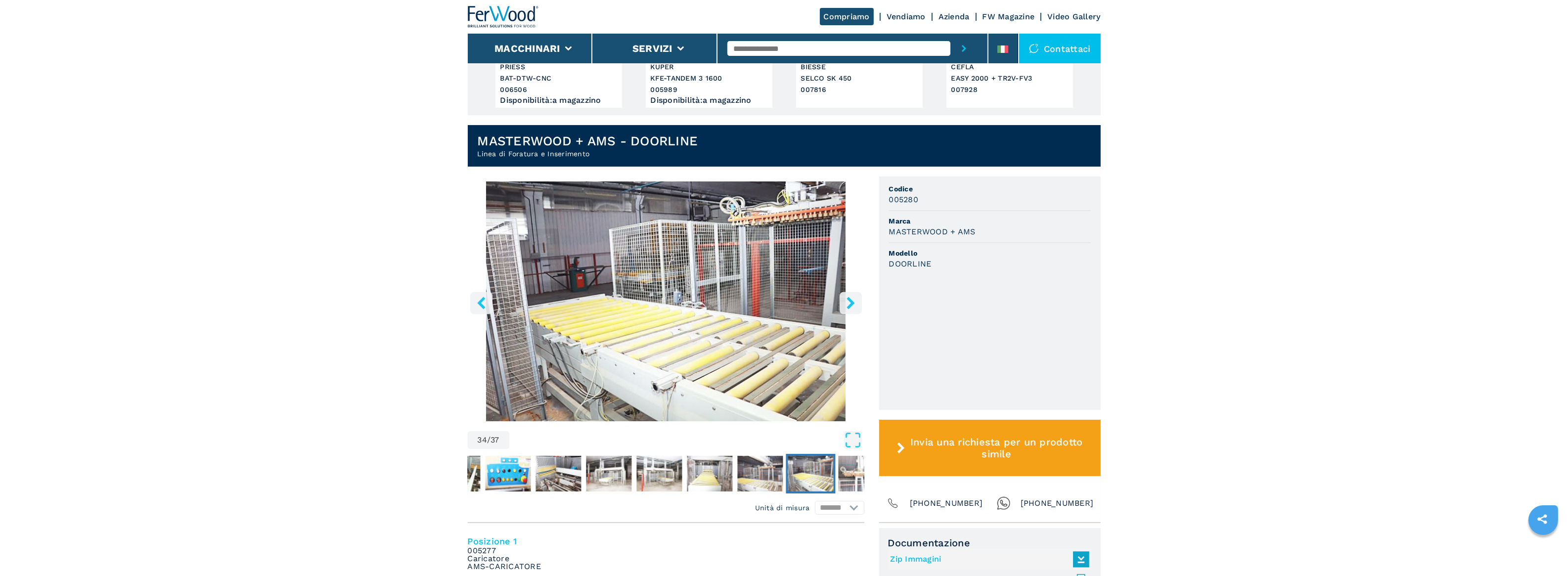
click at [851, 302] on icon "right-button" at bounding box center [850, 303] width 8 height 12
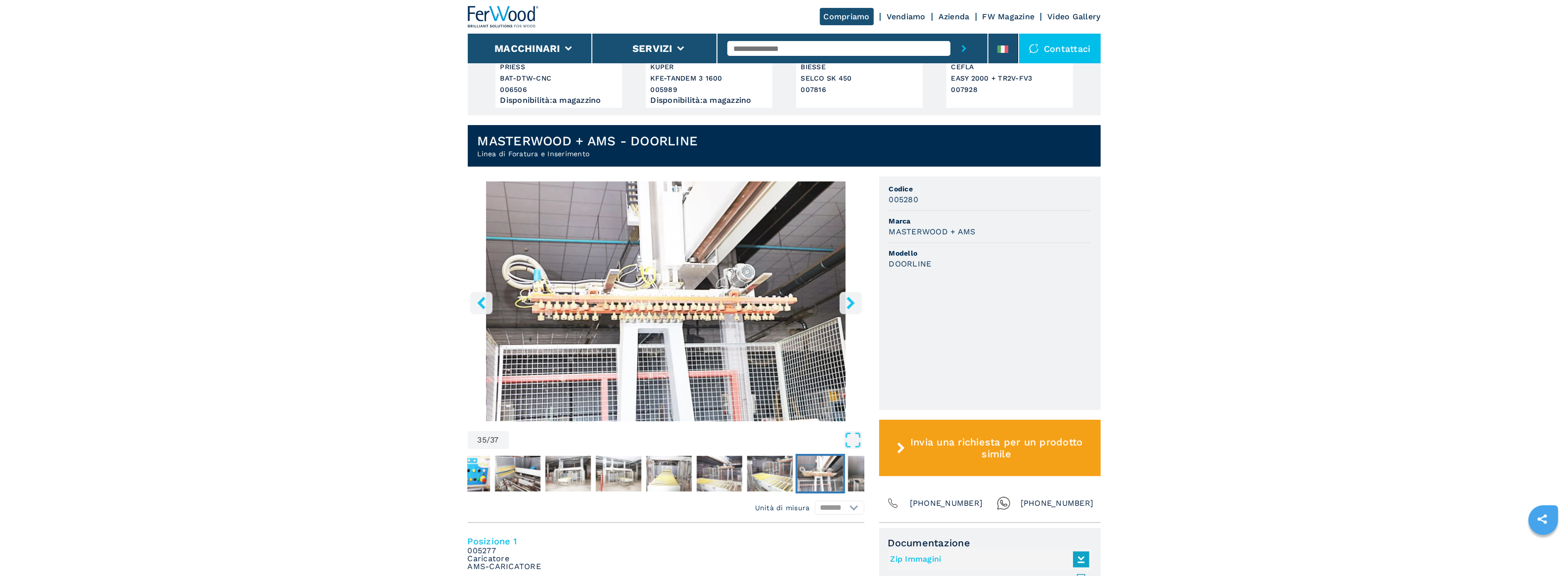
click at [851, 302] on icon "right-button" at bounding box center [850, 303] width 8 height 12
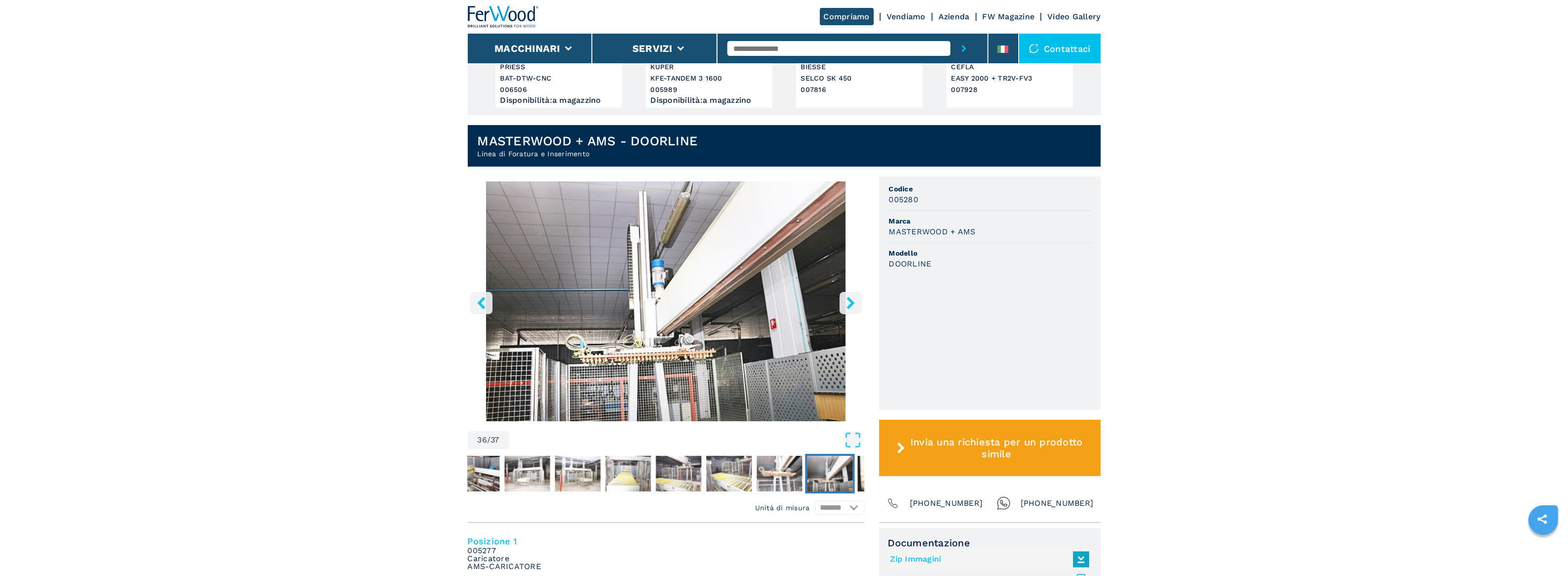
click at [851, 302] on icon "right-button" at bounding box center [850, 303] width 8 height 12
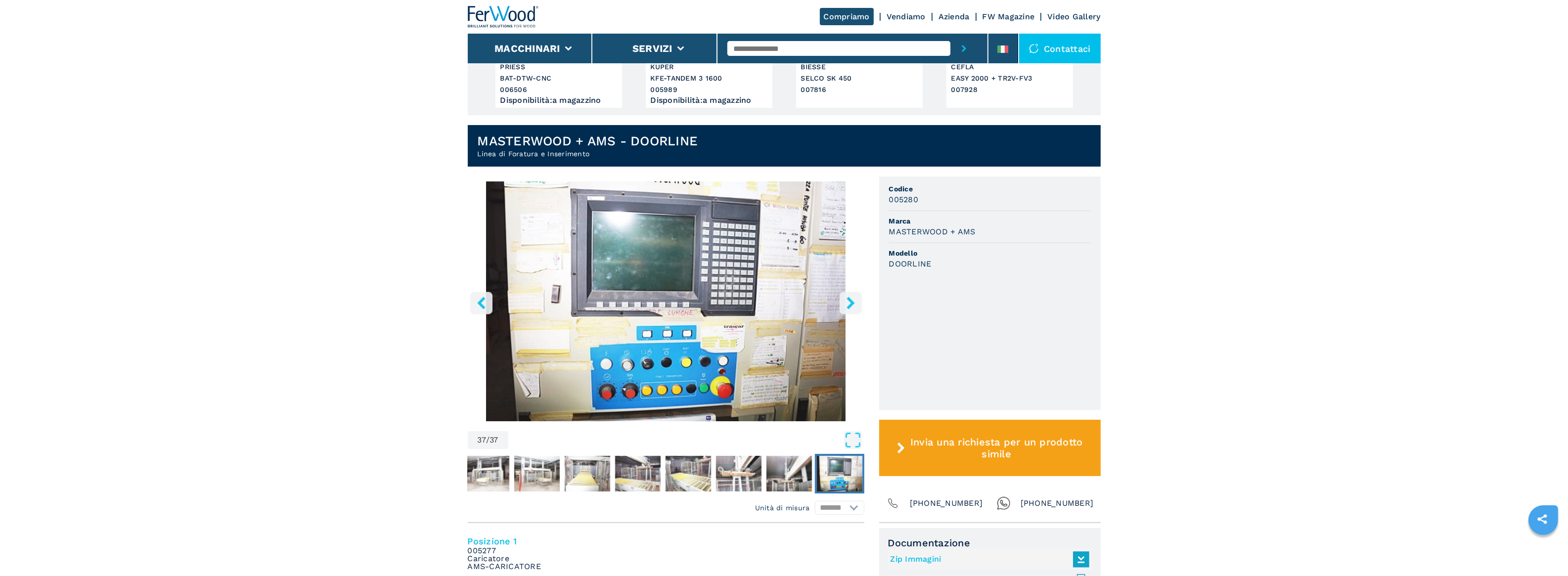
click at [851, 302] on icon "right-button" at bounding box center [850, 303] width 8 height 12
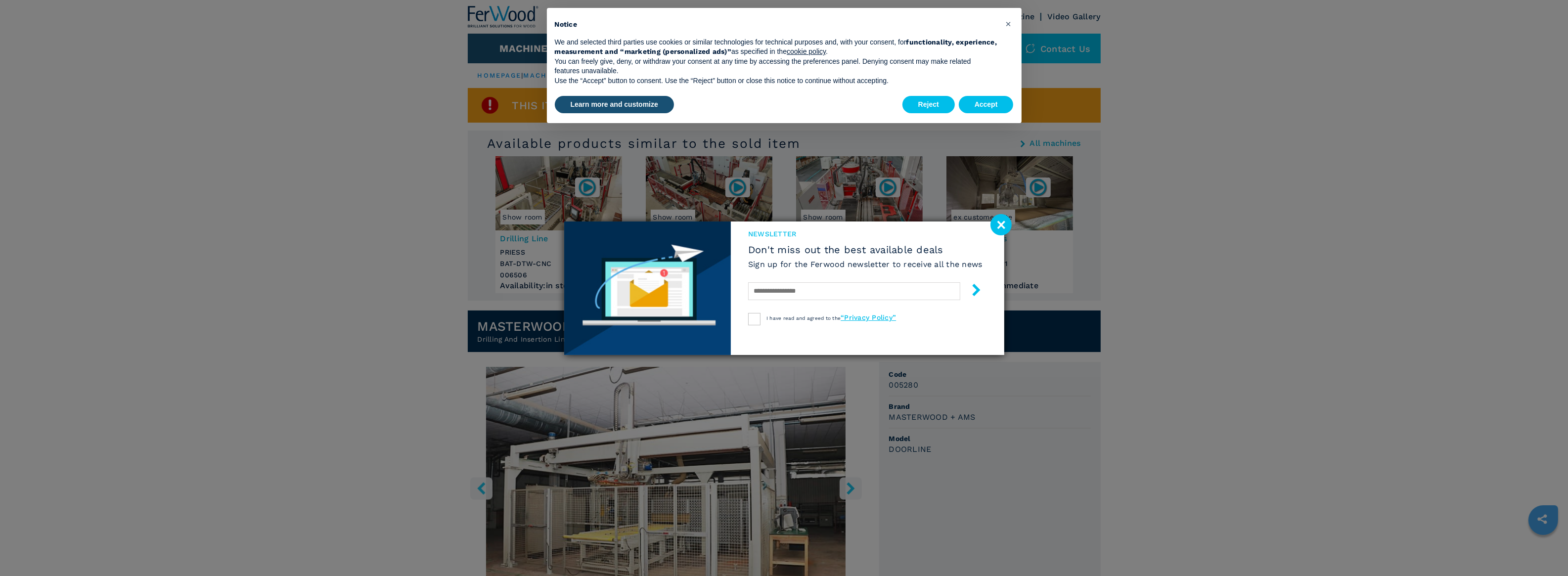
click at [1000, 224] on image at bounding box center [1001, 225] width 21 height 21
